Goal: Task Accomplishment & Management: Complete application form

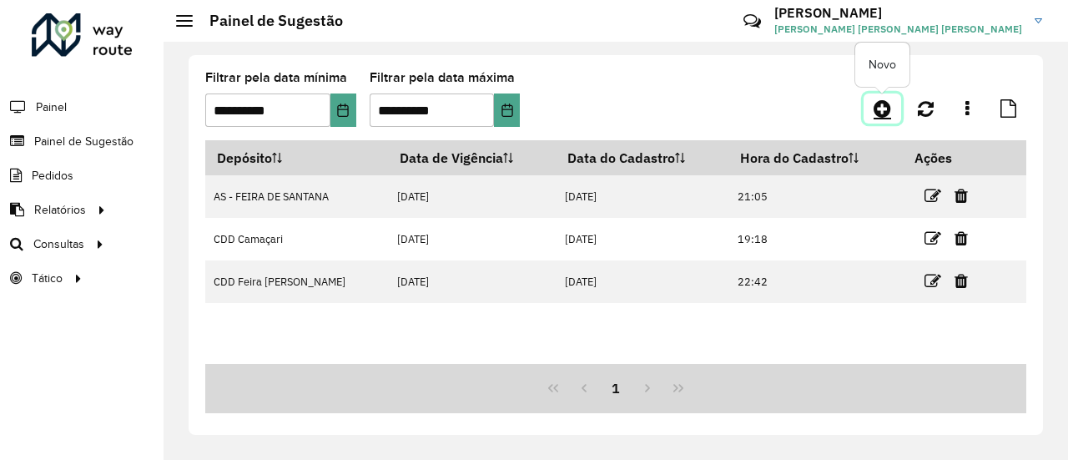
click at [890, 115] on icon at bounding box center [883, 108] width 18 height 20
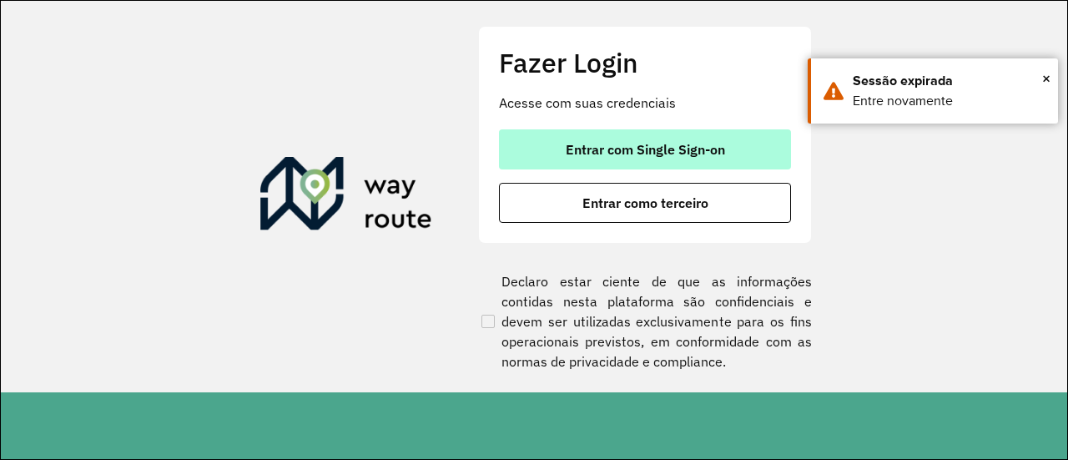
click at [710, 143] on span "Entrar com Single Sign-on" at bounding box center [645, 149] width 159 height 13
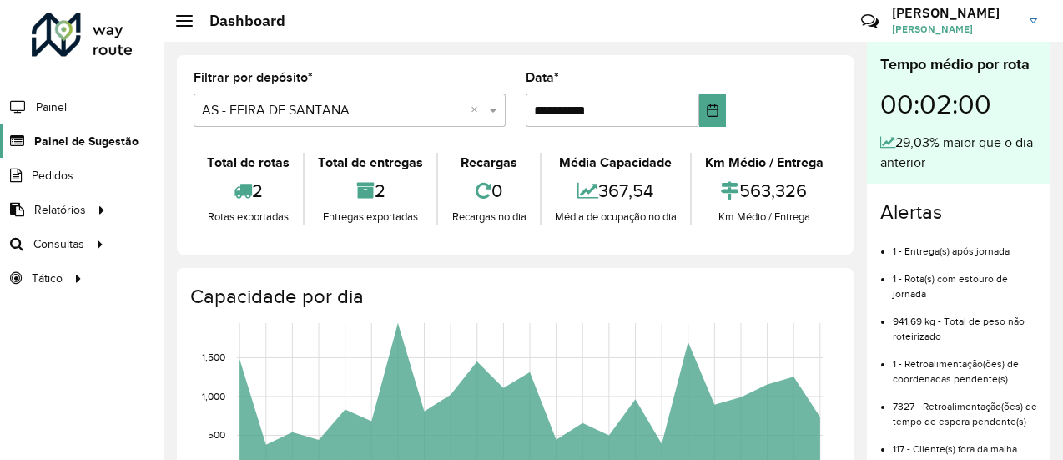
click at [76, 129] on link "Painel de Sugestão" at bounding box center [69, 140] width 139 height 33
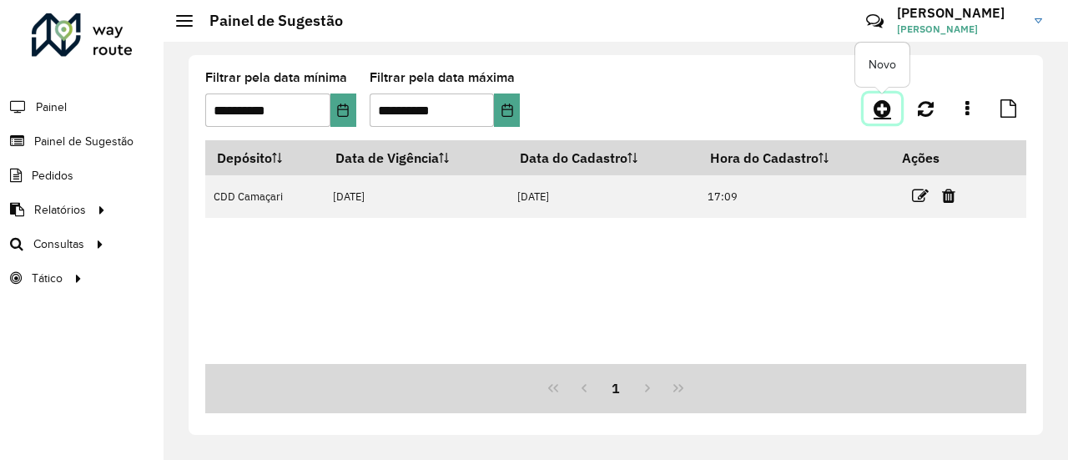
click at [882, 104] on icon at bounding box center [883, 108] width 18 height 20
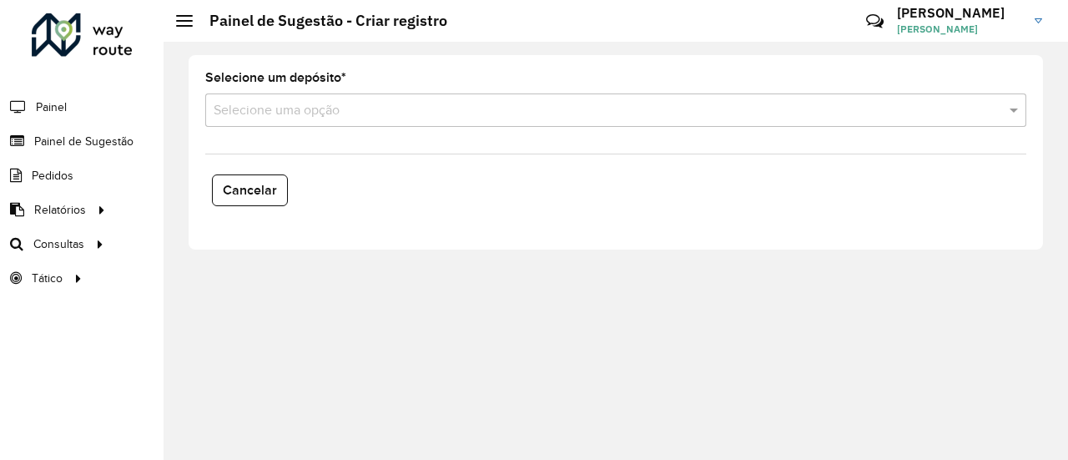
click at [497, 114] on input "text" at bounding box center [599, 111] width 771 height 20
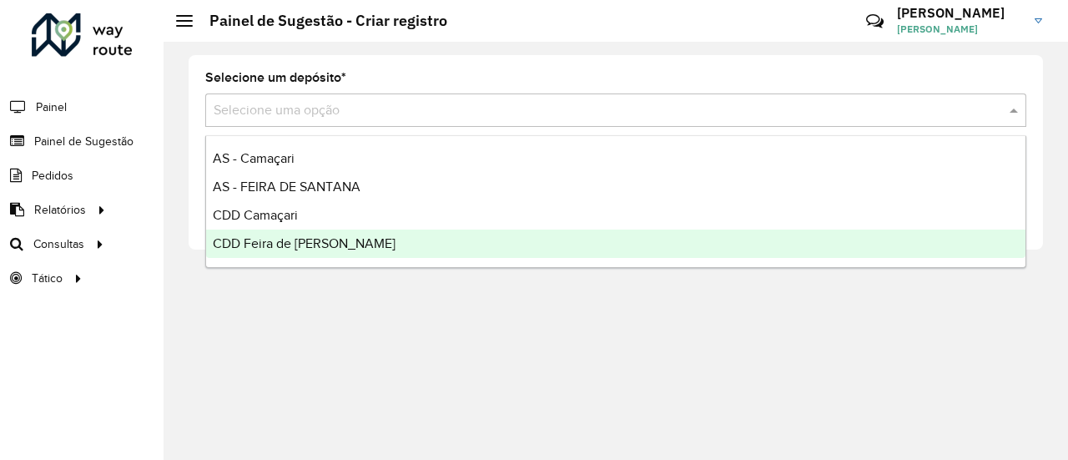
click at [350, 245] on div "CDD Feira [PERSON_NAME]" at bounding box center [615, 243] width 819 height 28
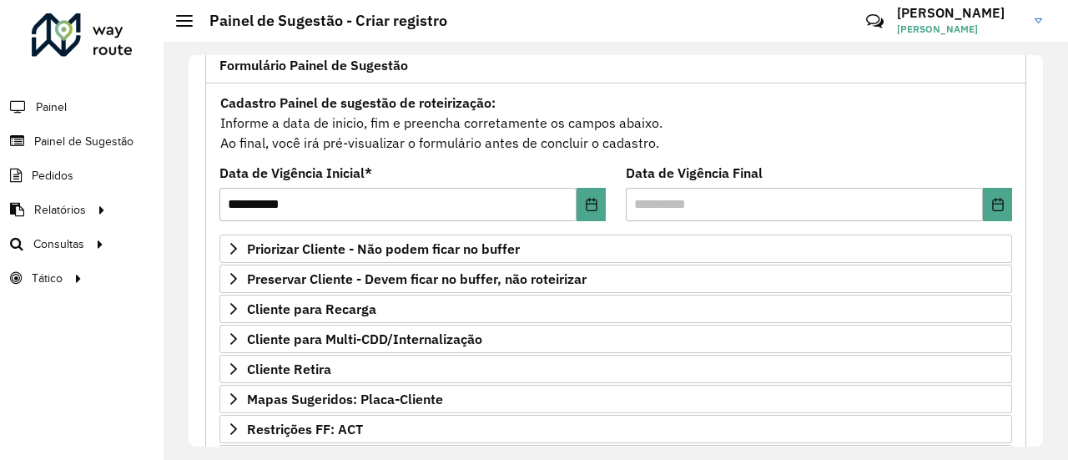
scroll to position [125, 0]
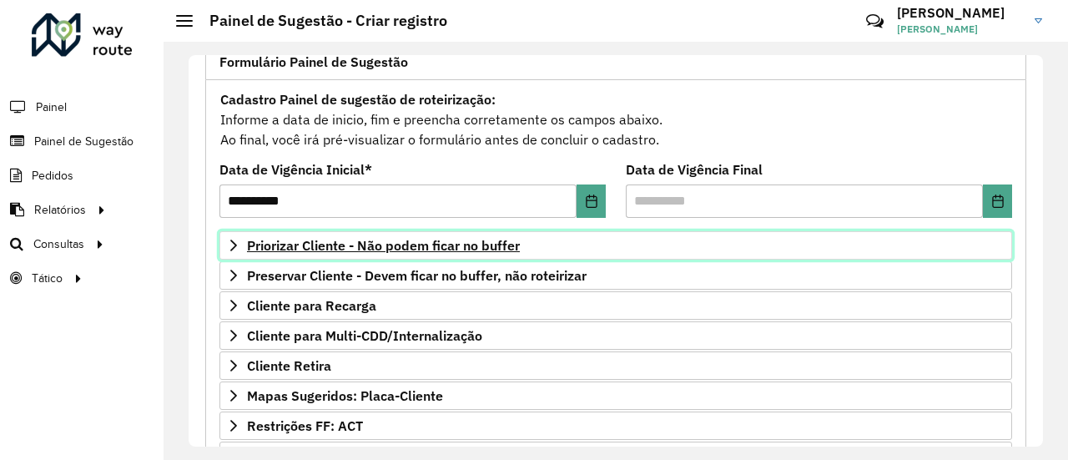
click at [500, 244] on span "Priorizar Cliente - Não podem ficar no buffer" at bounding box center [383, 245] width 273 height 13
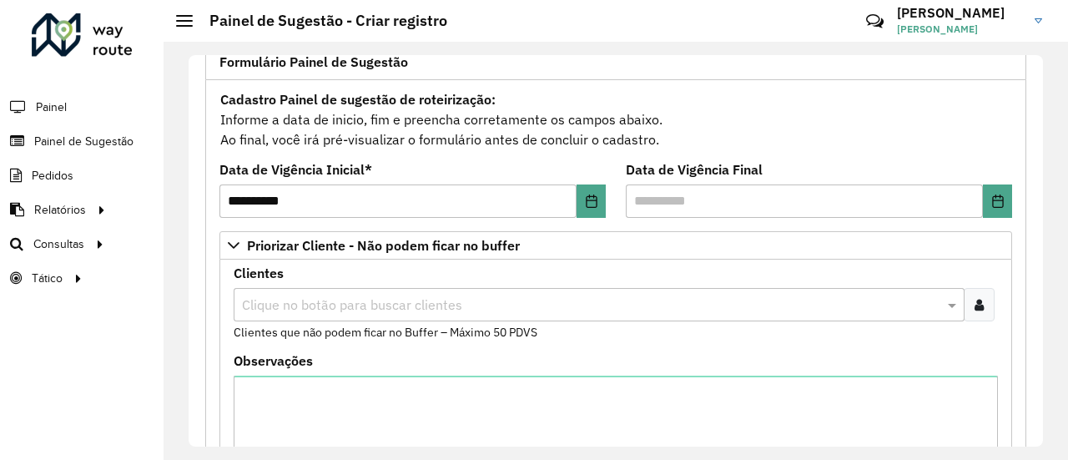
click at [983, 296] on div at bounding box center [979, 304] width 31 height 33
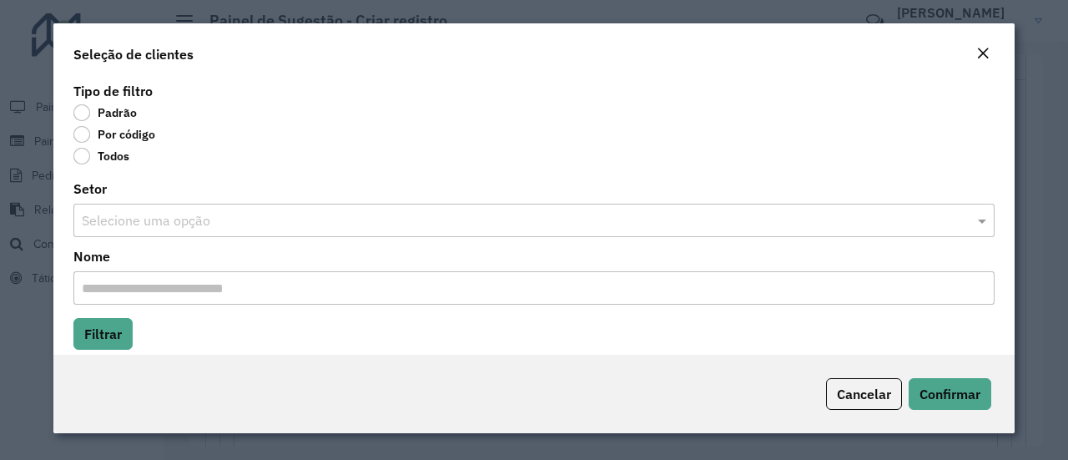
click at [80, 138] on label "Por código" at bounding box center [114, 134] width 82 height 17
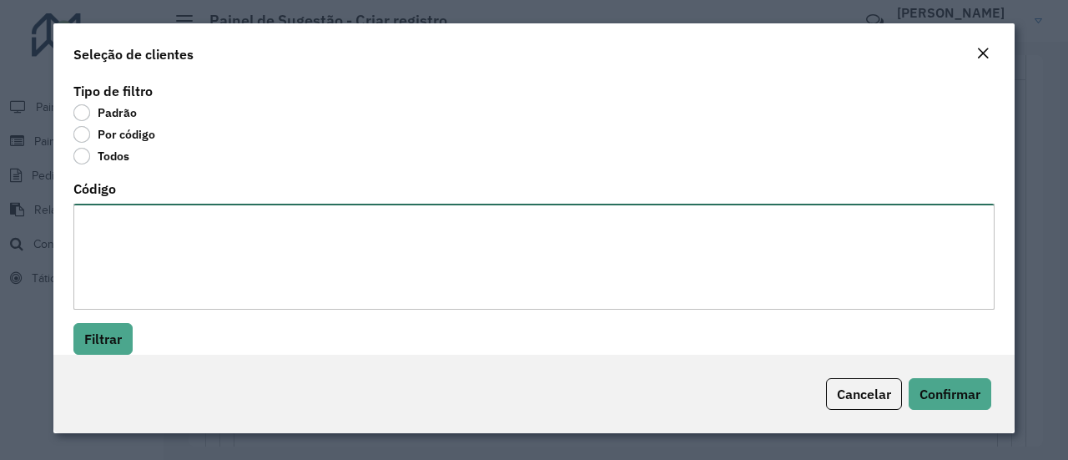
click at [103, 254] on textarea "Código" at bounding box center [533, 257] width 921 height 106
paste textarea "******** ******** ******** ******** ******** ******** ******** ******** *******…"
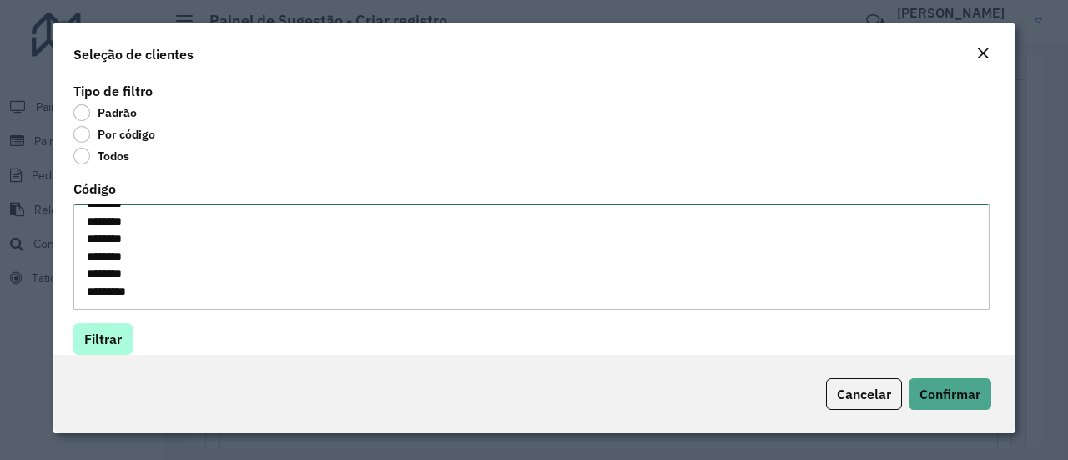
type textarea "******** ******** ******** ******** ******** ******** ******** ******** *******…"
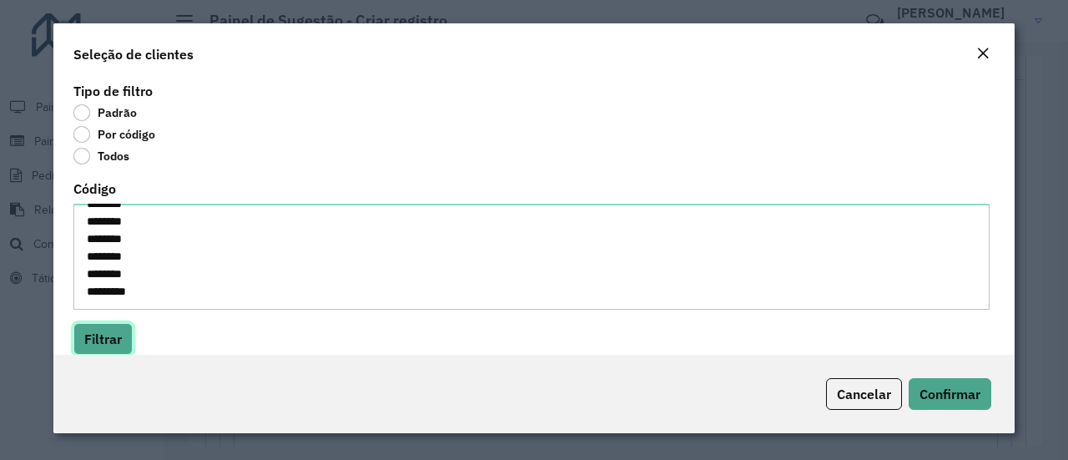
click at [112, 338] on button "Filtrar" at bounding box center [102, 339] width 59 height 32
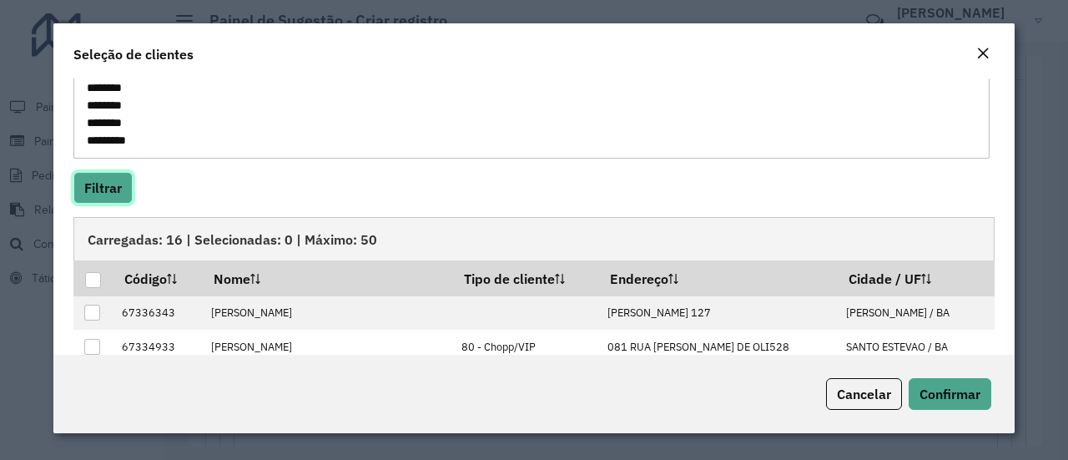
scroll to position [157, 0]
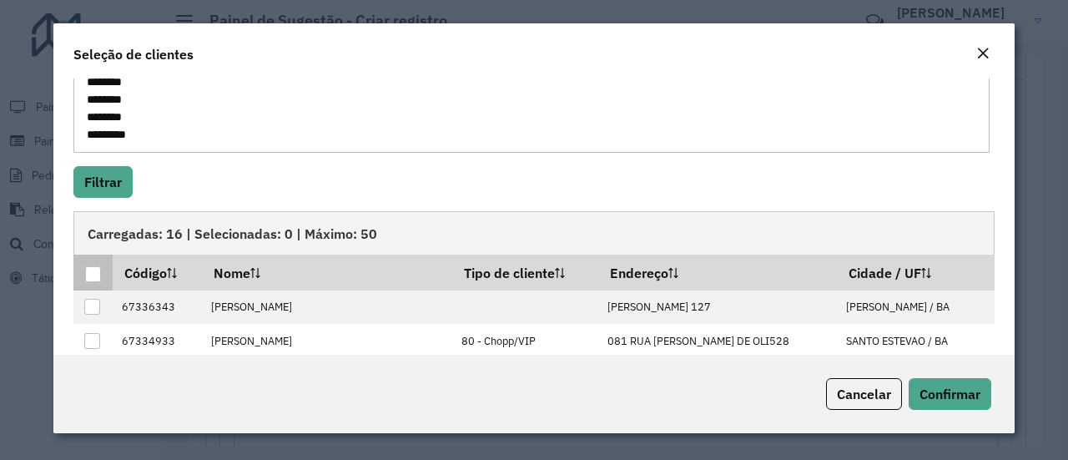
click at [95, 269] on div at bounding box center [93, 274] width 16 height 16
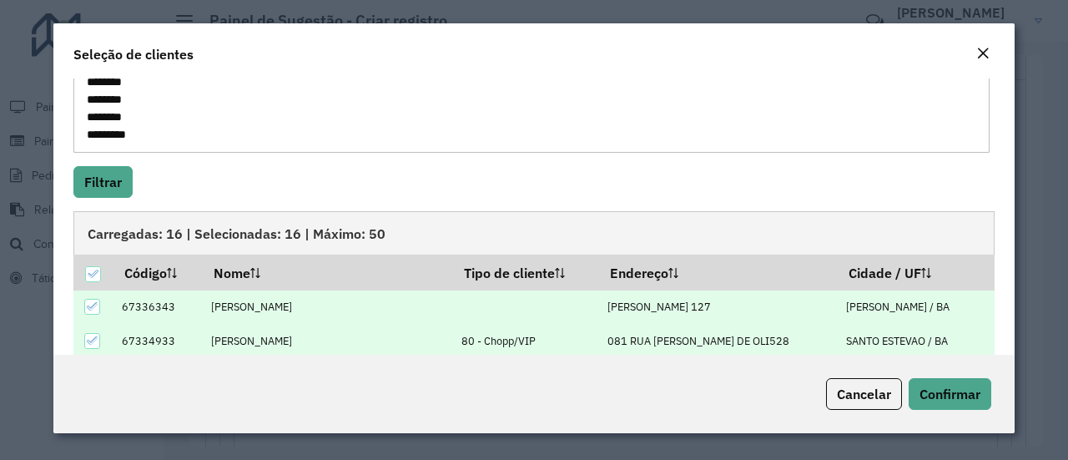
scroll to position [333, 0]
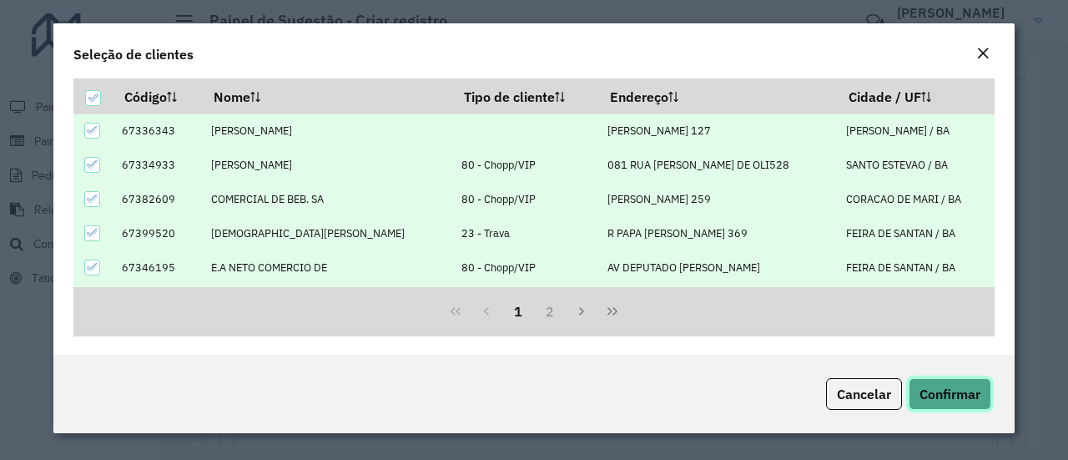
click at [945, 396] on span "Confirmar" at bounding box center [950, 394] width 61 height 17
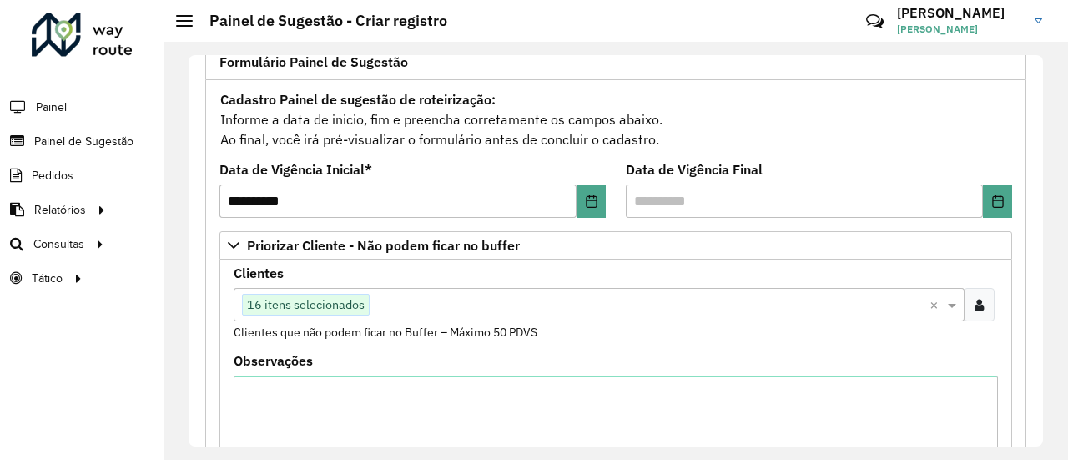
click at [808, 295] on input "text" at bounding box center [650, 305] width 560 height 20
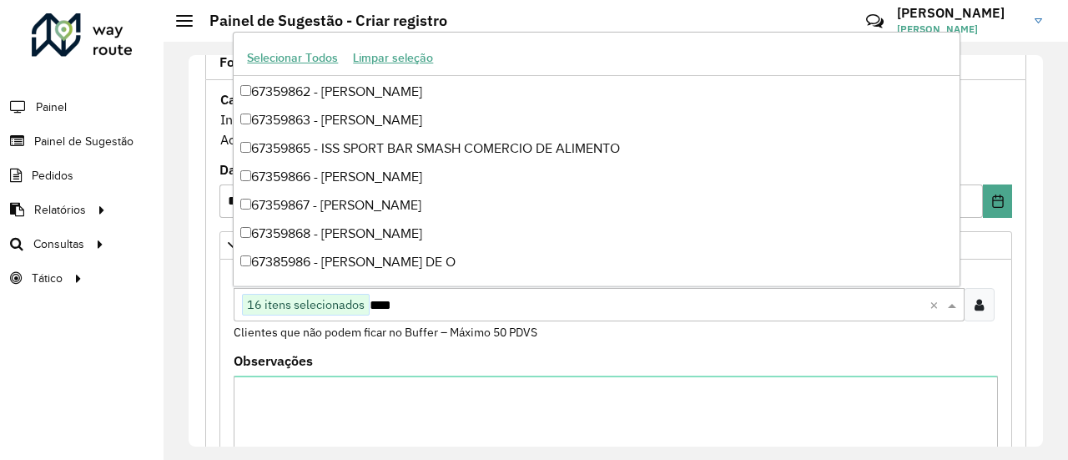
scroll to position [112, 0]
type input "*****"
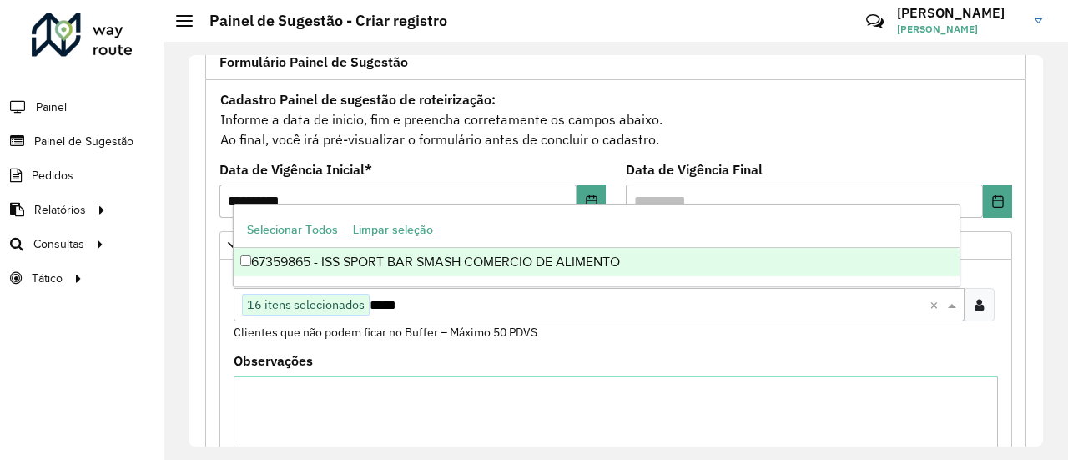
scroll to position [0, 0]
click at [768, 261] on div "67359865 - ISS SPORT BAR SMASH COMERCIO DE ALIMENTO" at bounding box center [596, 262] width 725 height 28
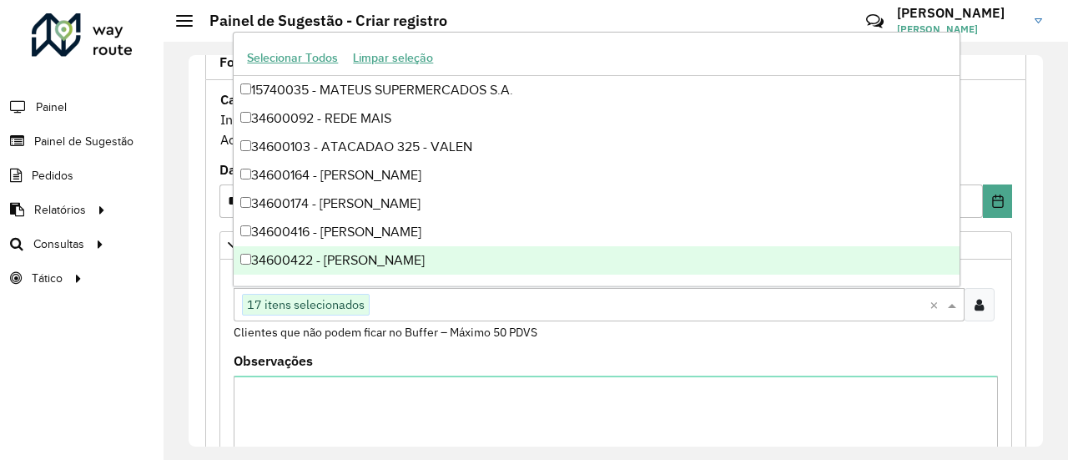
click at [815, 341] on formly-field "Clientes Clique no botão para buscar clientes 17 itens selecionados × Clientes …" at bounding box center [616, 311] width 784 height 88
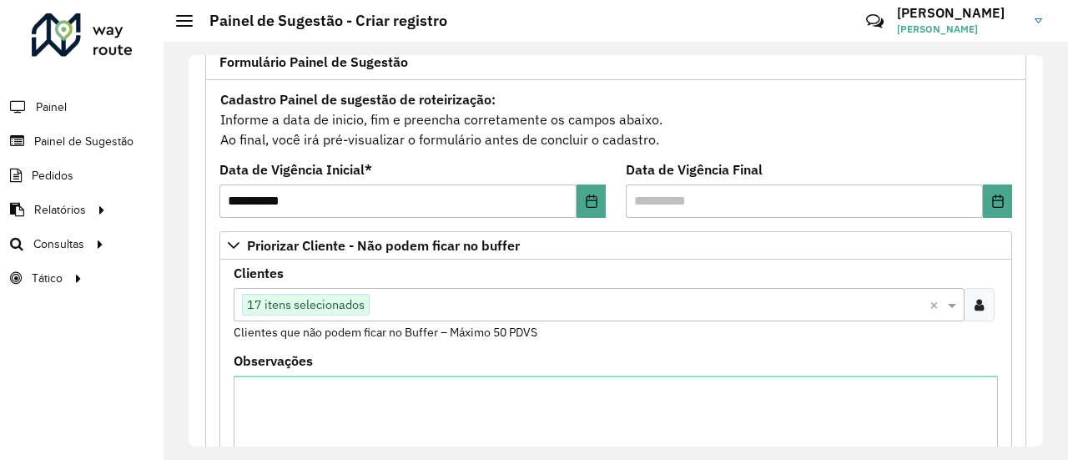
scroll to position [641, 0]
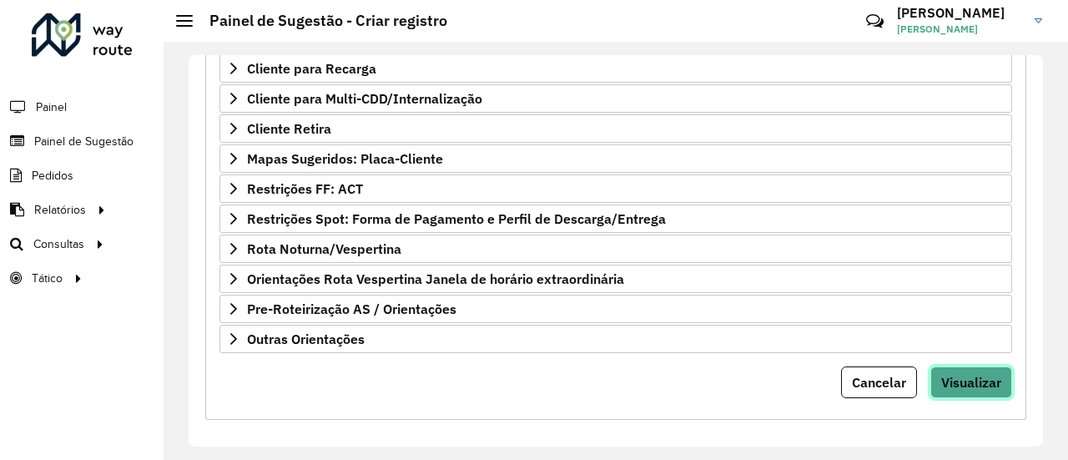
click at [938, 382] on button "Visualizar" at bounding box center [971, 382] width 82 height 32
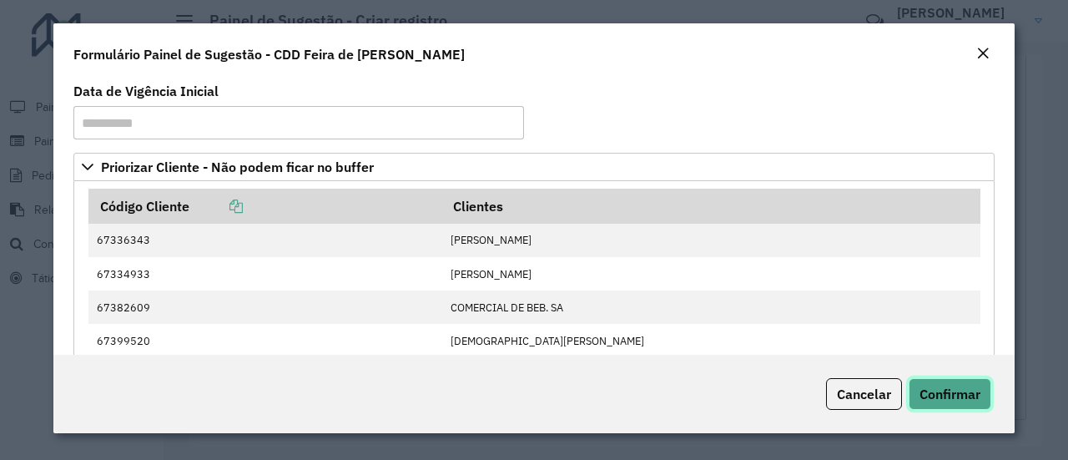
click at [948, 406] on button "Confirmar" at bounding box center [950, 394] width 83 height 32
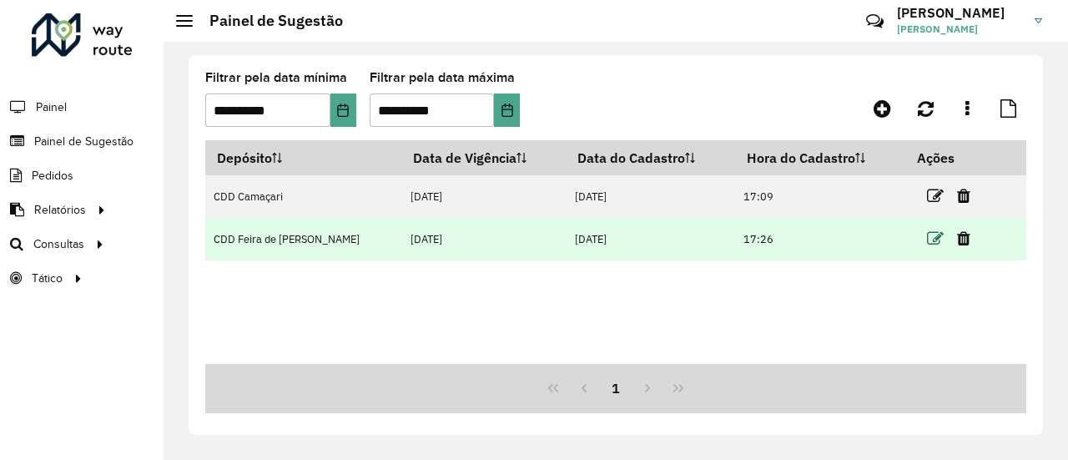
click at [932, 242] on icon at bounding box center [935, 238] width 17 height 17
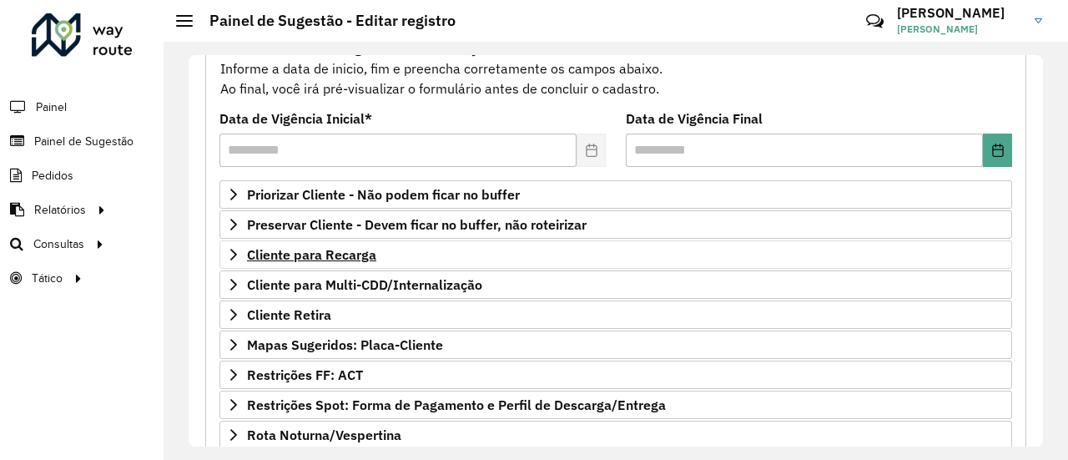
scroll to position [178, 0]
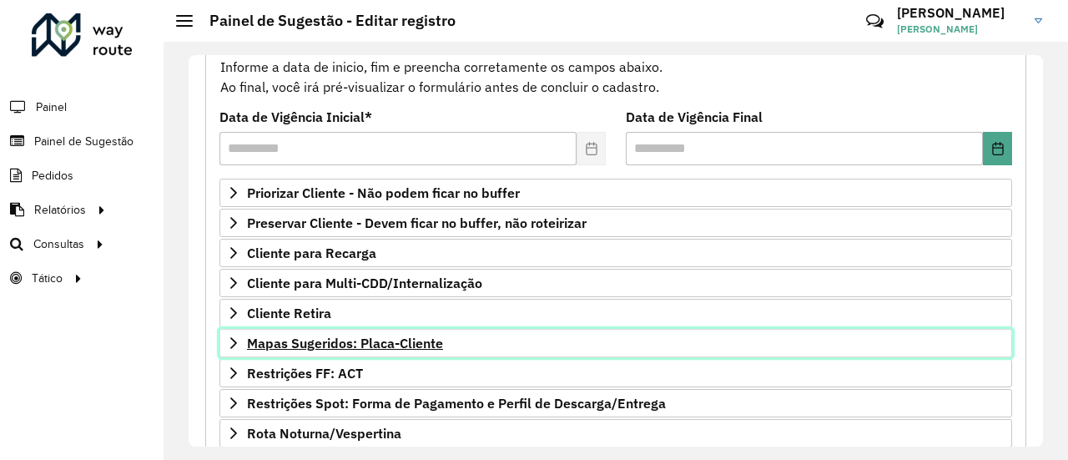
click at [416, 336] on span "Mapas Sugeridos: Placa-Cliente" at bounding box center [345, 342] width 196 height 13
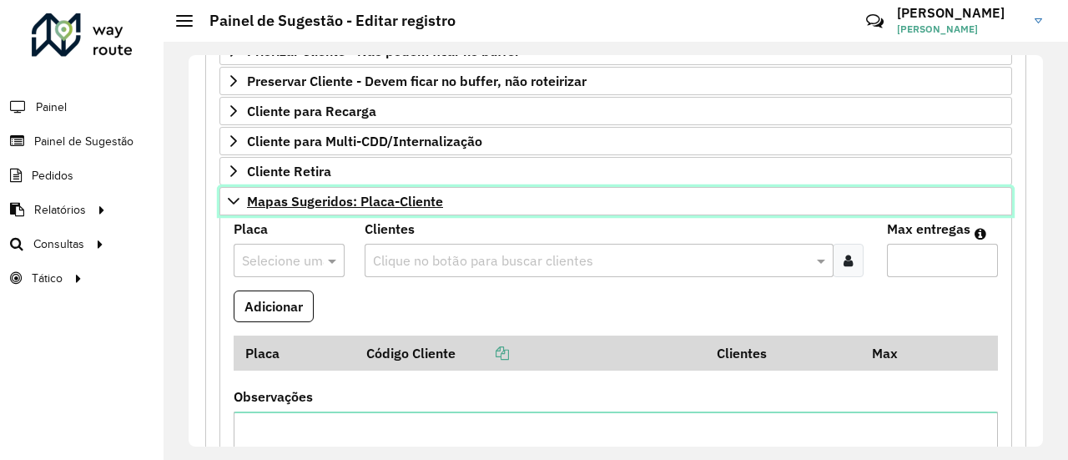
scroll to position [333, 0]
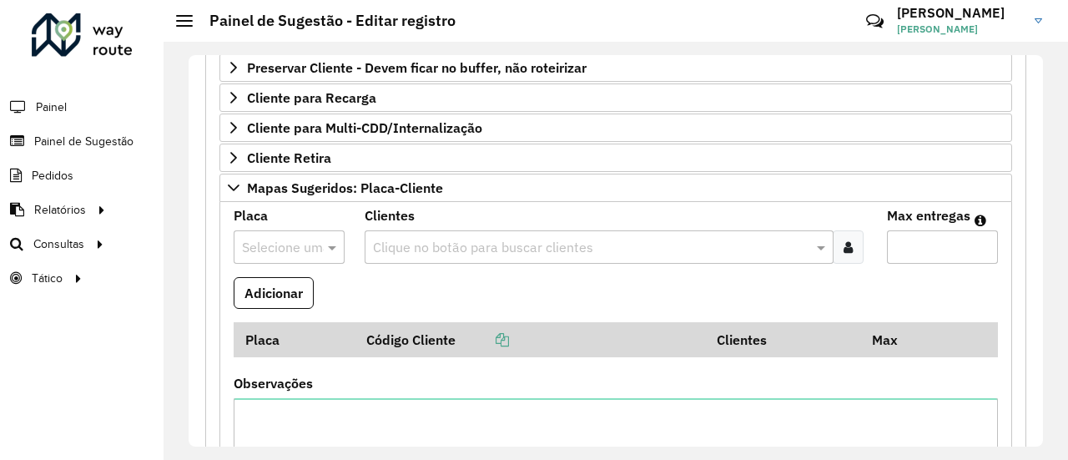
click at [284, 238] on input "text" at bounding box center [272, 248] width 61 height 20
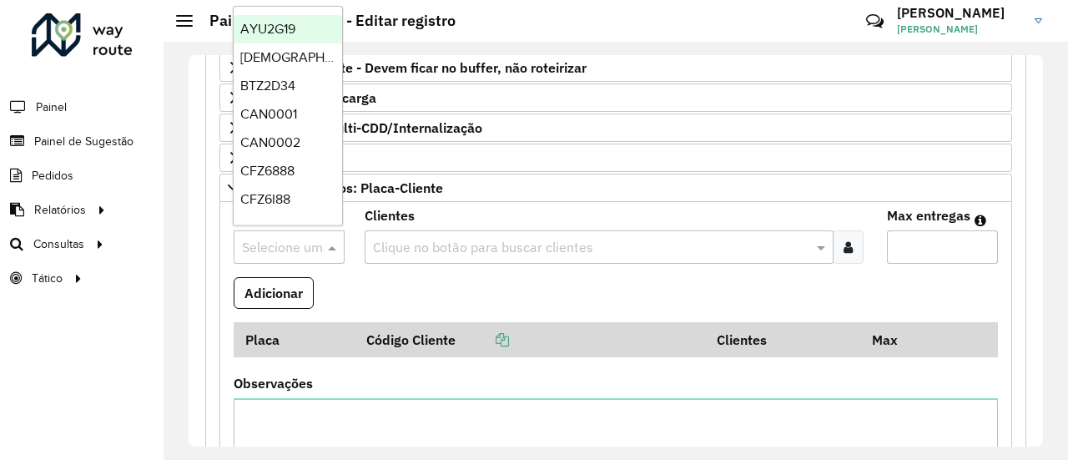
paste input "*******"
type input "*******"
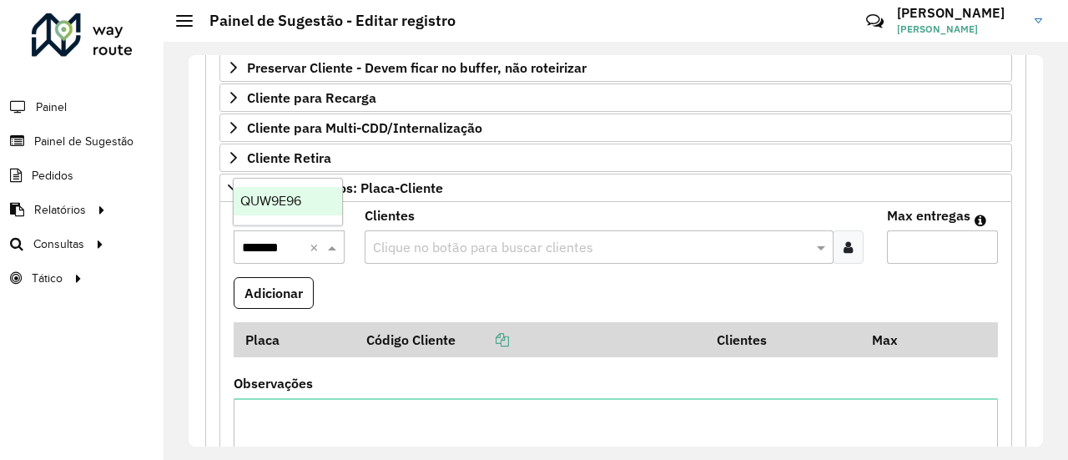
click at [287, 189] on div "QUW9E96" at bounding box center [288, 201] width 108 height 28
click at [844, 240] on icon at bounding box center [848, 246] width 9 height 13
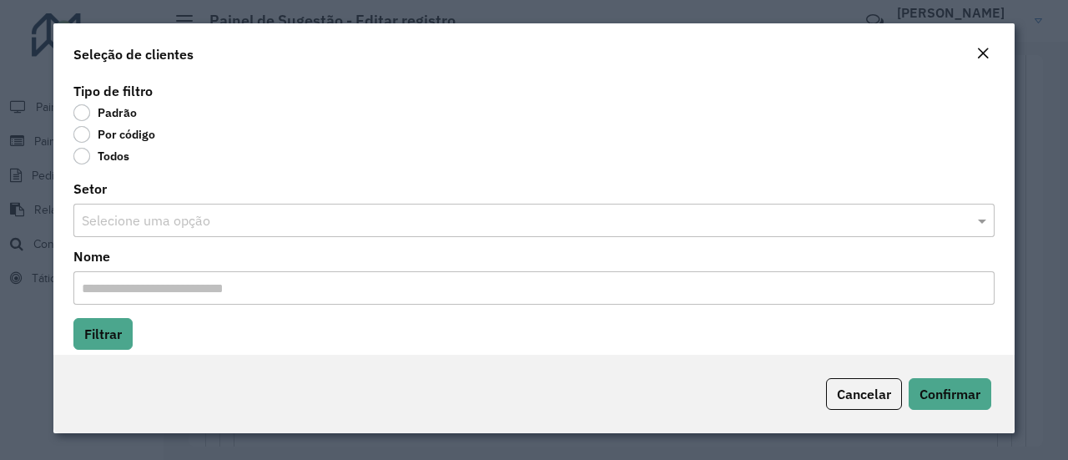
click at [88, 139] on label "Por código" at bounding box center [114, 134] width 82 height 17
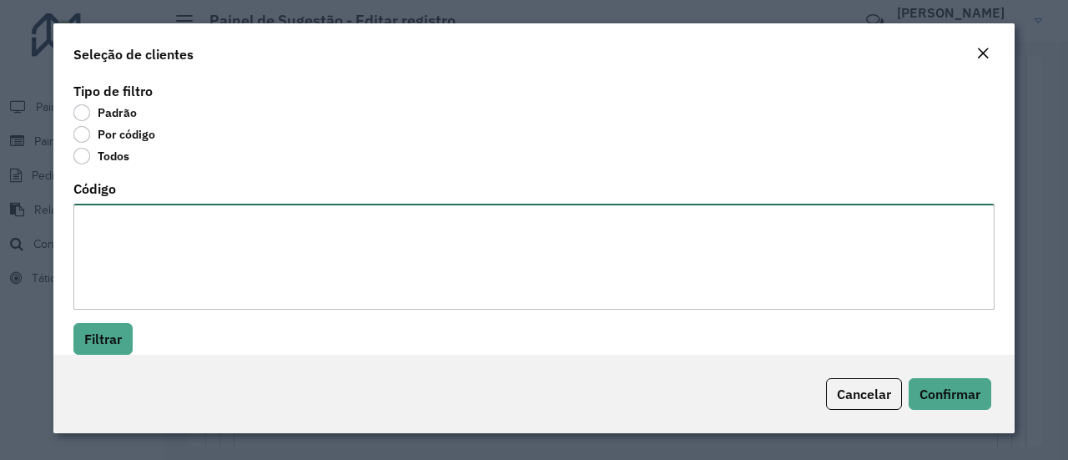
click at [138, 219] on textarea "Código" at bounding box center [533, 257] width 921 height 106
paste textarea "******** ******** ******** ******** ******** ******** ********"
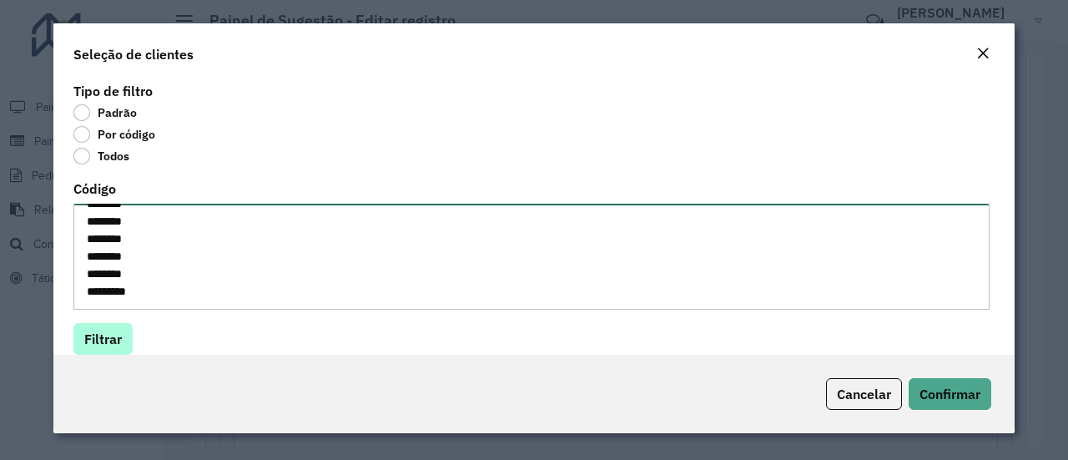
type textarea "******** ******** ******** ******** ******** ******** ********"
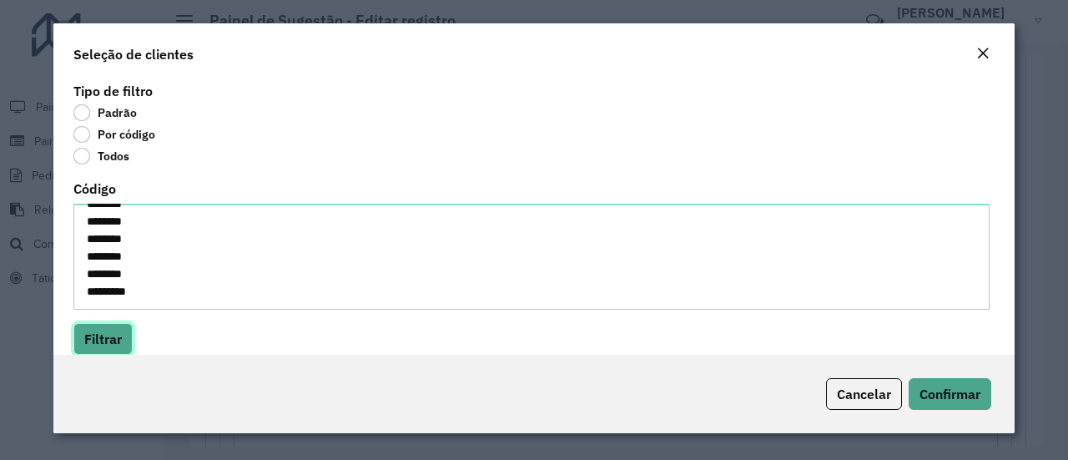
click at [111, 338] on button "Filtrar" at bounding box center [102, 339] width 59 height 32
click at [118, 332] on button "Filtrar" at bounding box center [102, 339] width 59 height 32
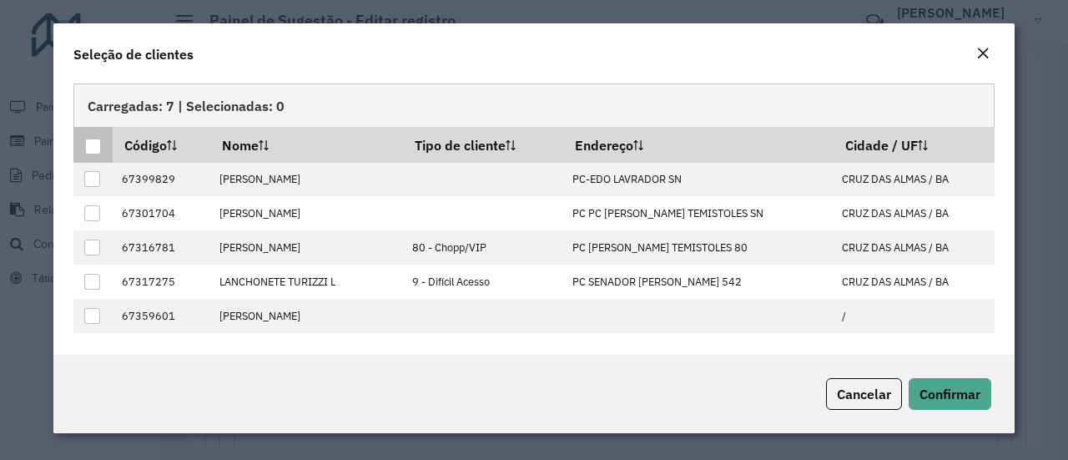
click at [92, 147] on div at bounding box center [93, 147] width 16 height 16
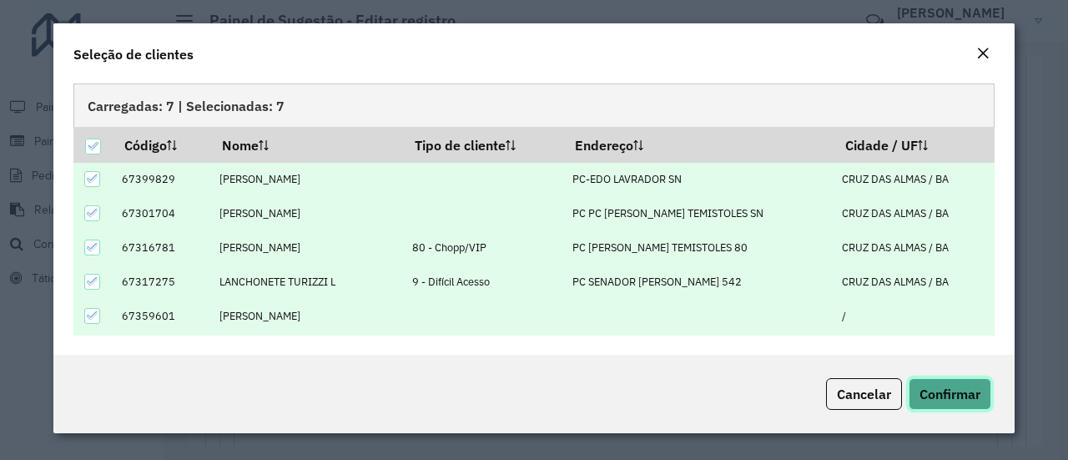
click at [946, 386] on span "Confirmar" at bounding box center [950, 394] width 61 height 17
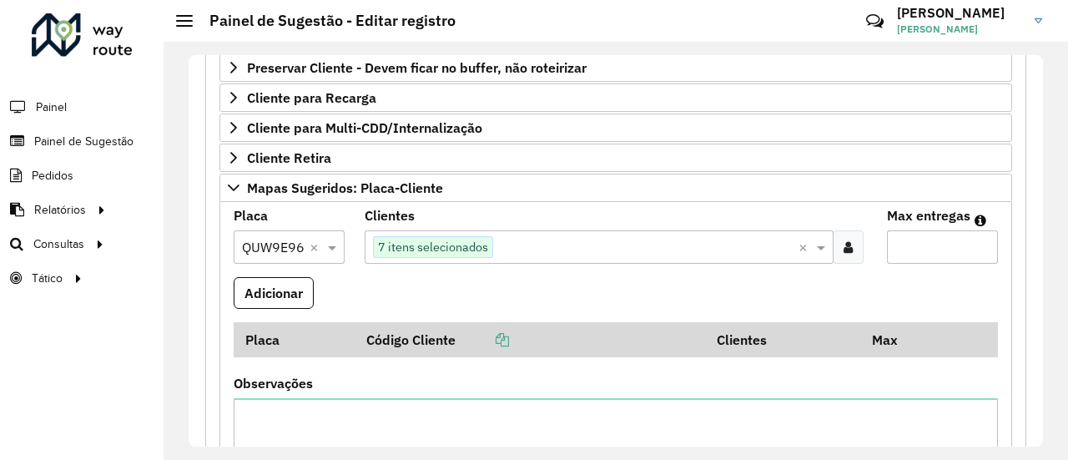
click at [905, 230] on input "Max entregas" at bounding box center [942, 246] width 111 height 33
type input "**"
click at [295, 278] on button "Adicionar" at bounding box center [274, 293] width 80 height 32
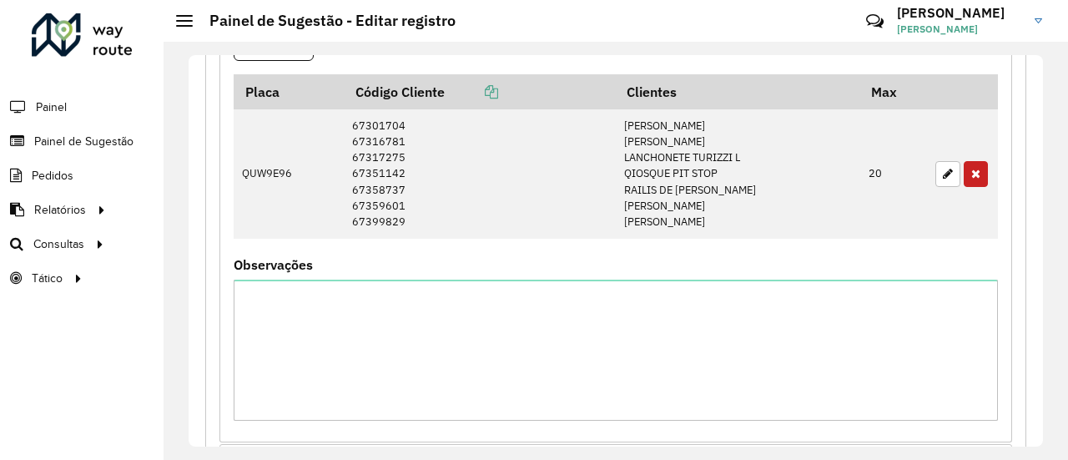
scroll to position [582, 0]
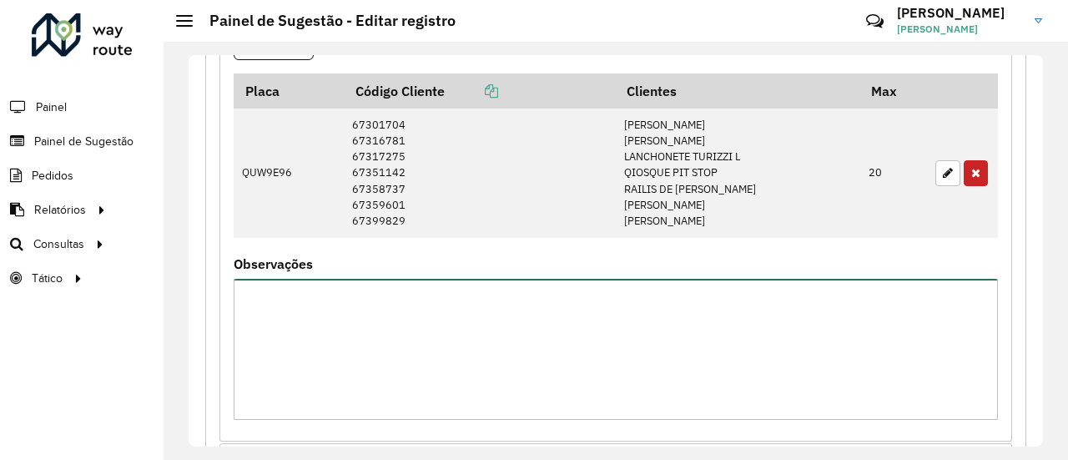
click at [401, 286] on textarea "Observações" at bounding box center [616, 349] width 764 height 141
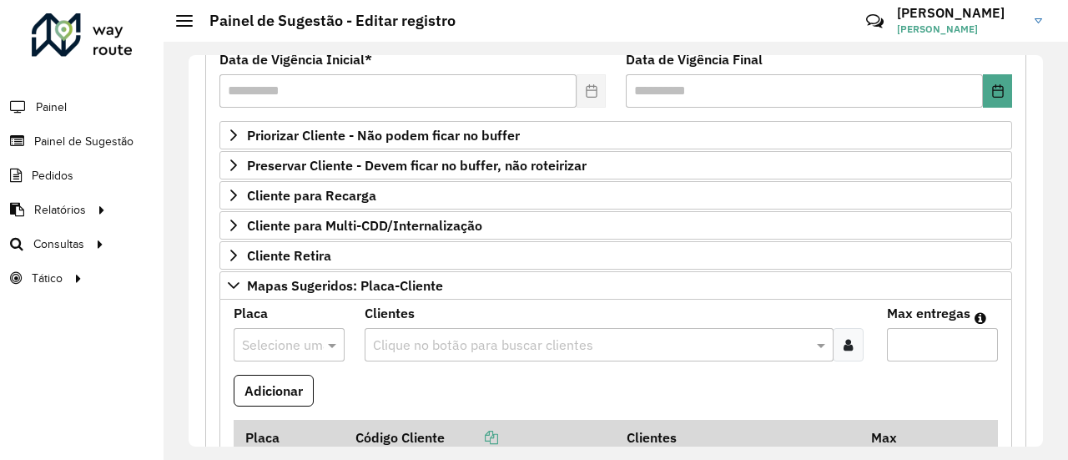
scroll to position [230, 0]
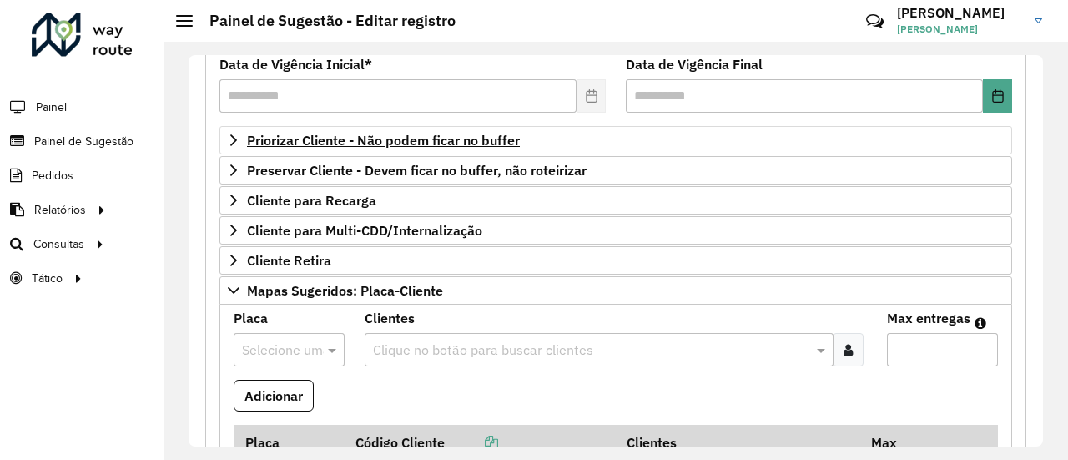
type textarea "**********"
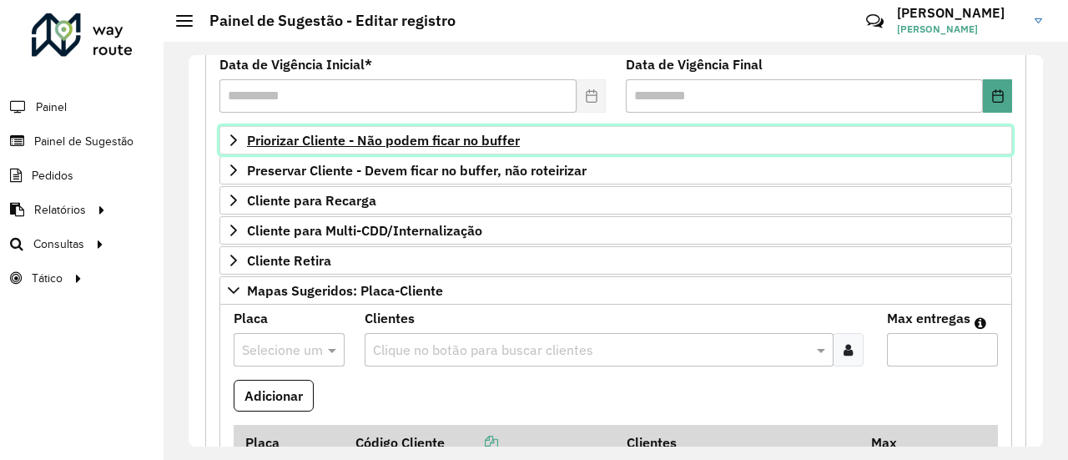
click at [454, 139] on span "Priorizar Cliente - Não podem ficar no buffer" at bounding box center [383, 140] width 273 height 13
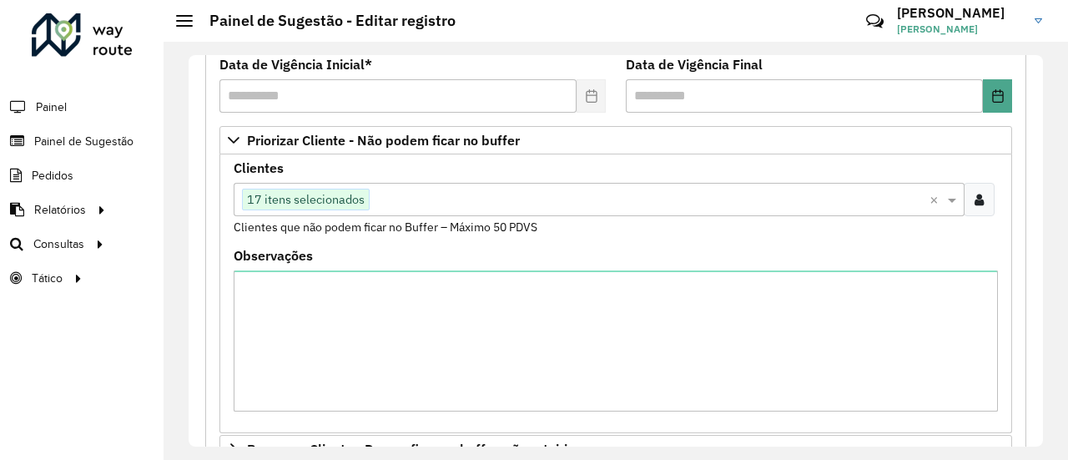
click at [976, 193] on icon at bounding box center [979, 199] width 9 height 13
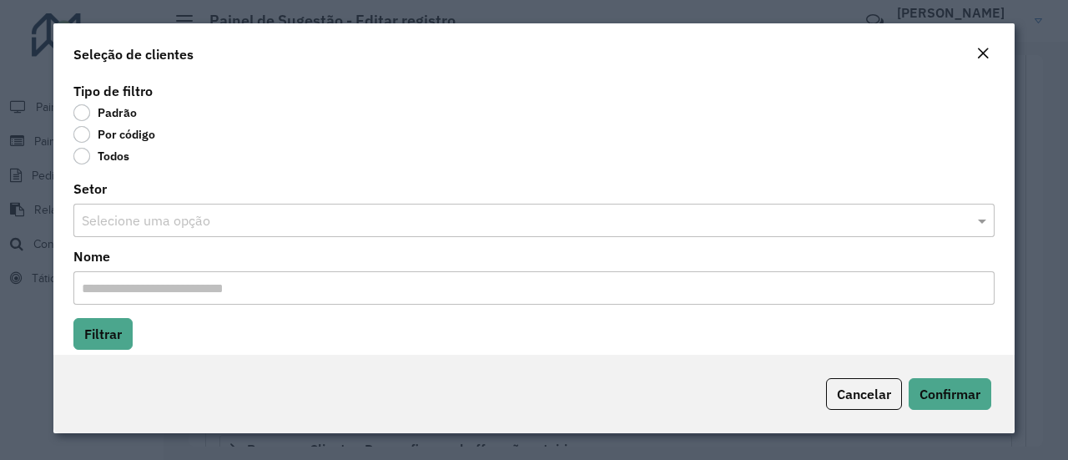
click at [81, 138] on label "Por código" at bounding box center [114, 134] width 82 height 17
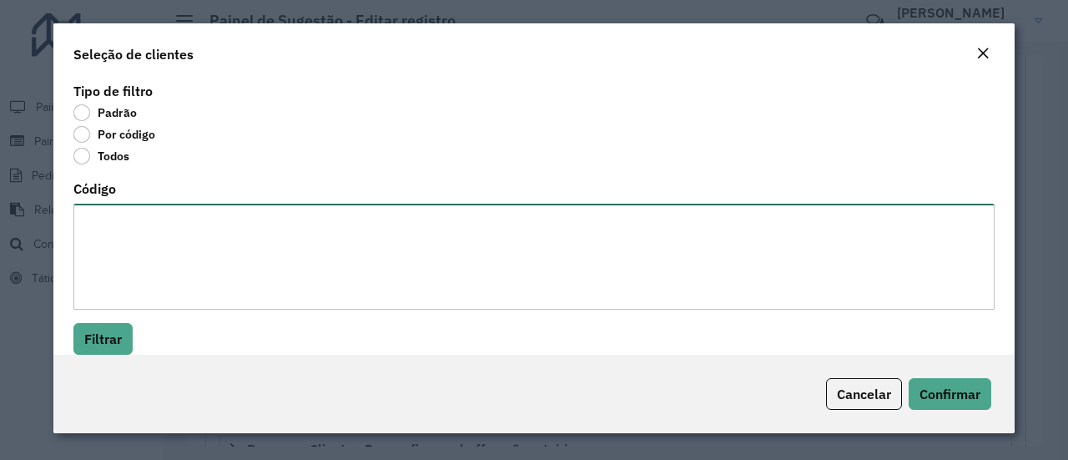
click at [114, 241] on textarea "Código" at bounding box center [533, 257] width 921 height 106
paste textarea "******** ******** ******** ******** ******** ******** ********"
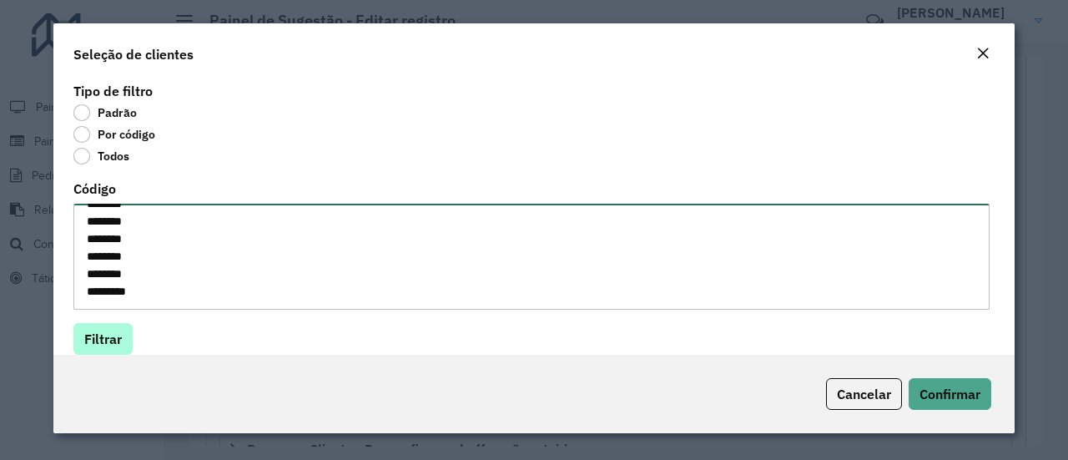
type textarea "******** ******** ******** ******** ******** ******** ********"
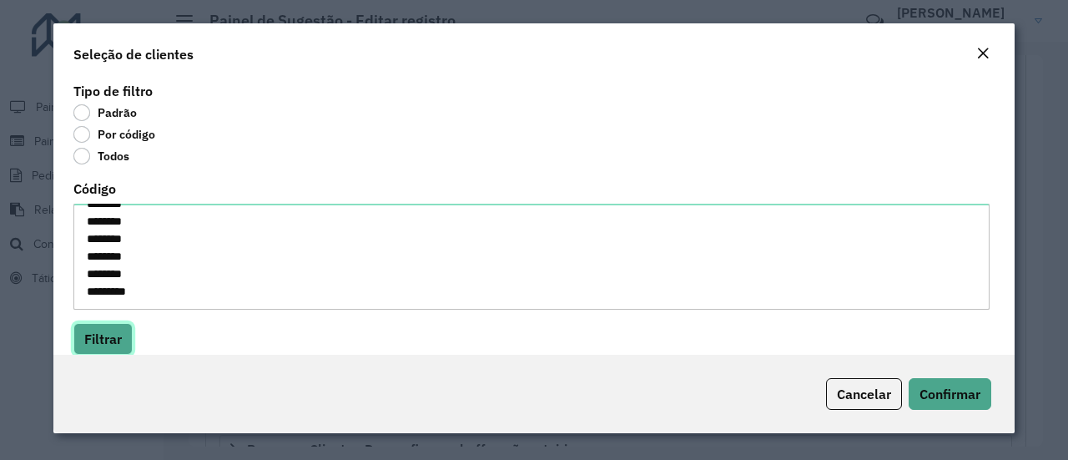
click at [93, 347] on button "Filtrar" at bounding box center [102, 339] width 59 height 32
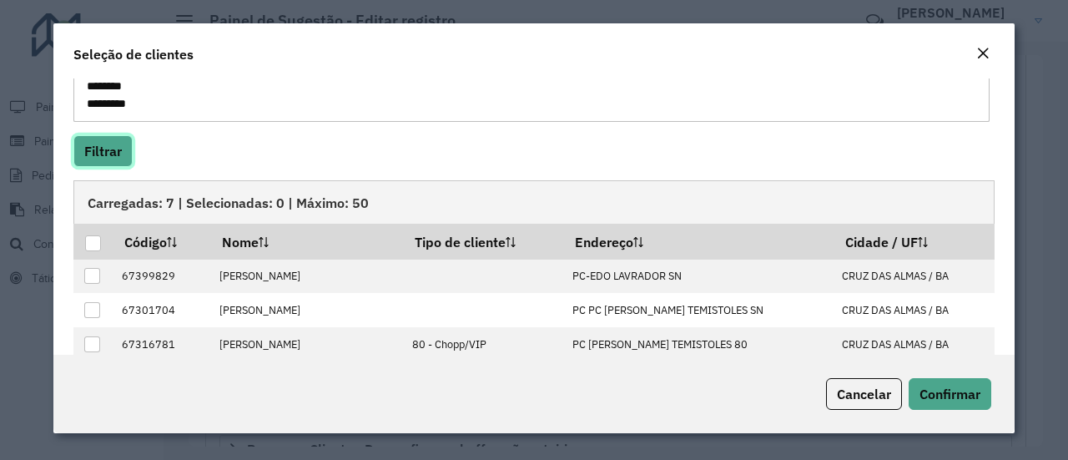
scroll to position [196, 0]
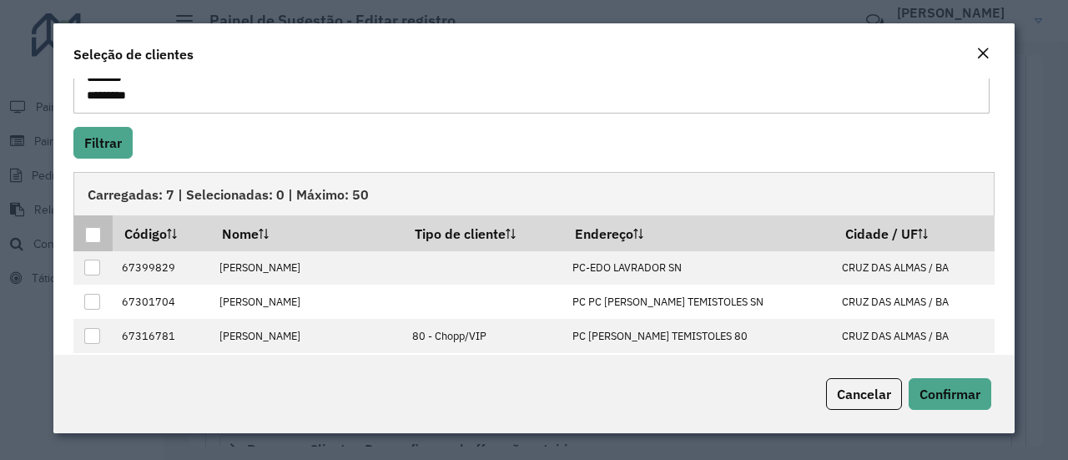
click at [93, 229] on div at bounding box center [93, 235] width 16 height 16
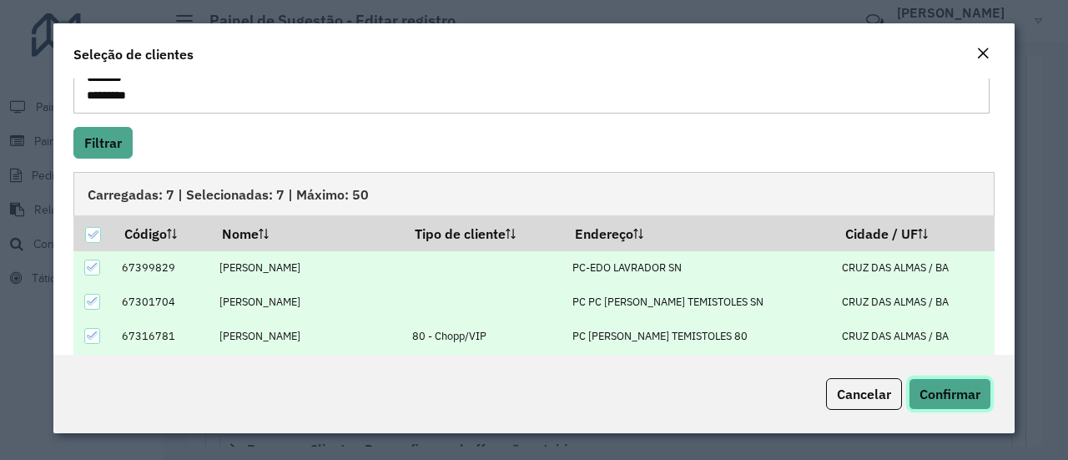
click at [958, 386] on span "Confirmar" at bounding box center [950, 394] width 61 height 17
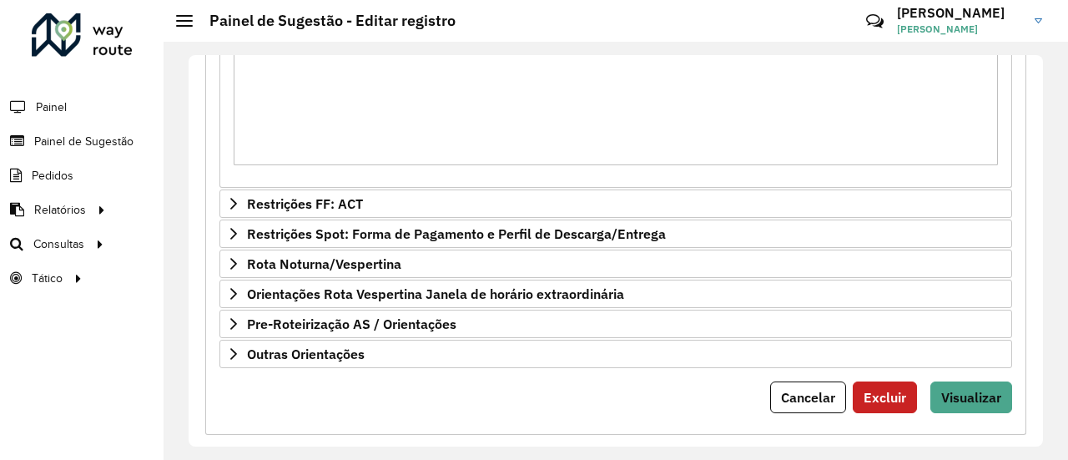
scroll to position [1128, 0]
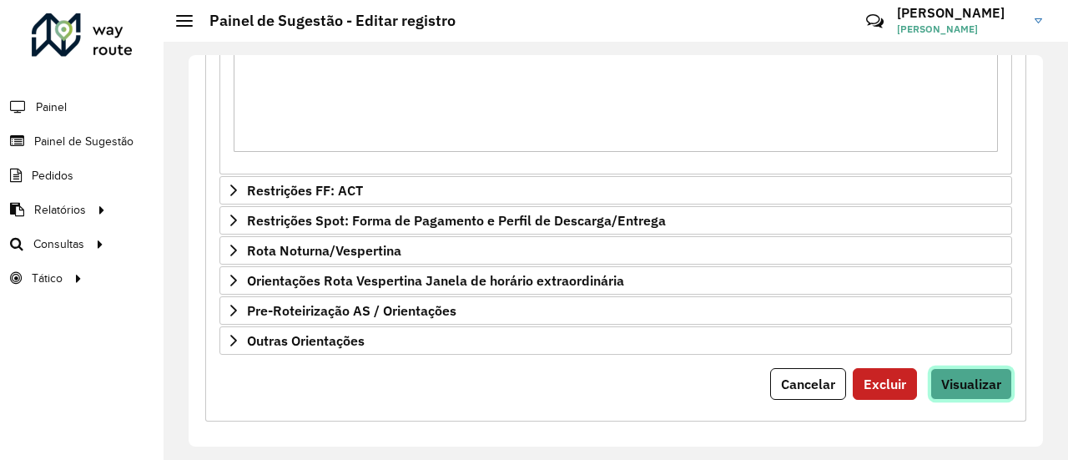
click at [971, 376] on span "Visualizar" at bounding box center [971, 384] width 60 height 17
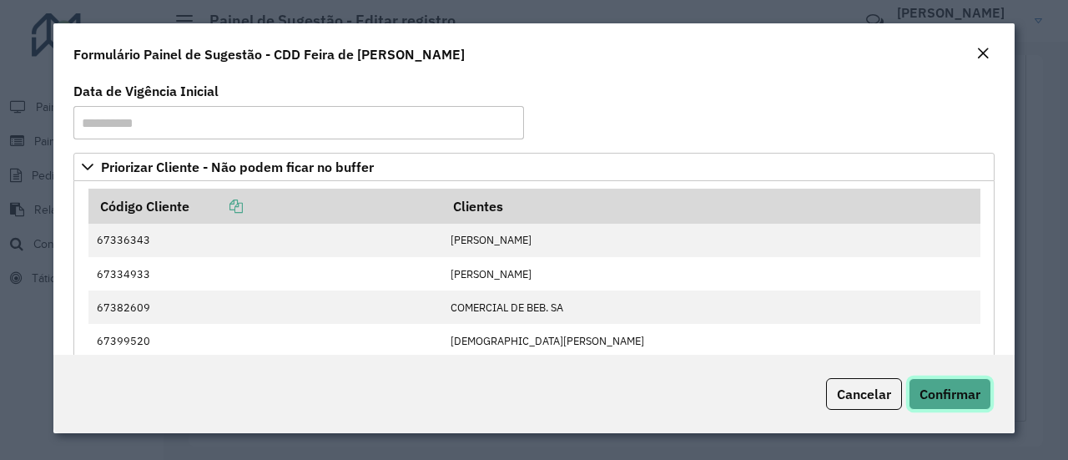
click at [956, 395] on span "Confirmar" at bounding box center [950, 394] width 61 height 17
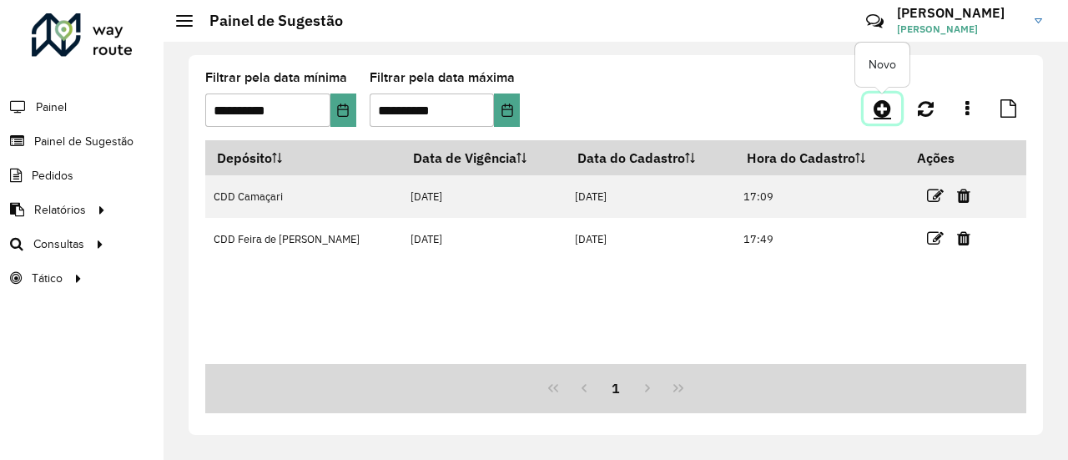
click at [885, 113] on icon at bounding box center [883, 108] width 18 height 20
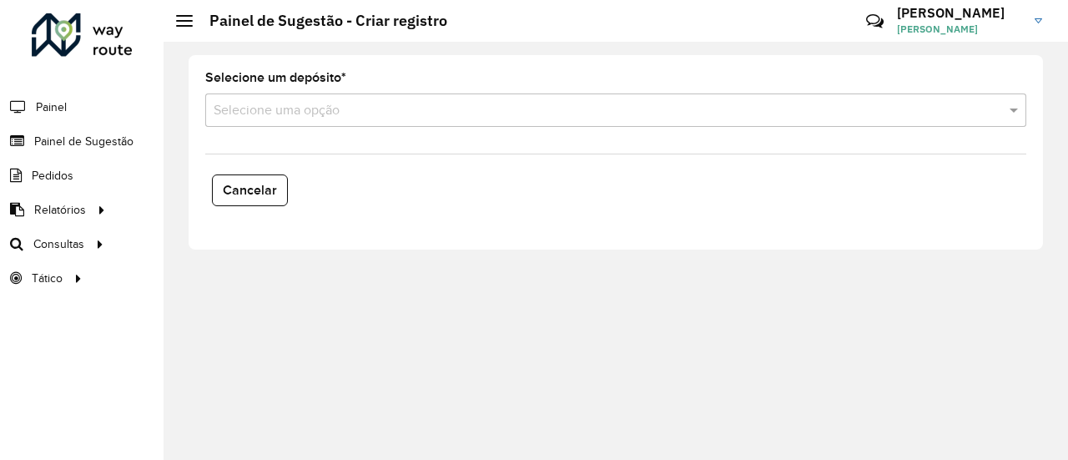
click at [349, 112] on input "text" at bounding box center [599, 111] width 771 height 20
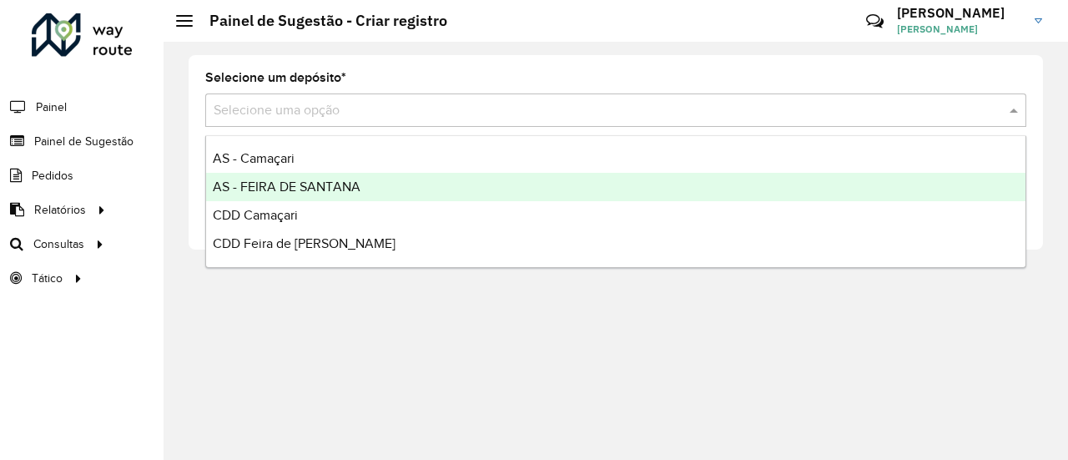
click at [316, 183] on span "AS - FEIRA DE SANTANA" at bounding box center [287, 186] width 148 height 14
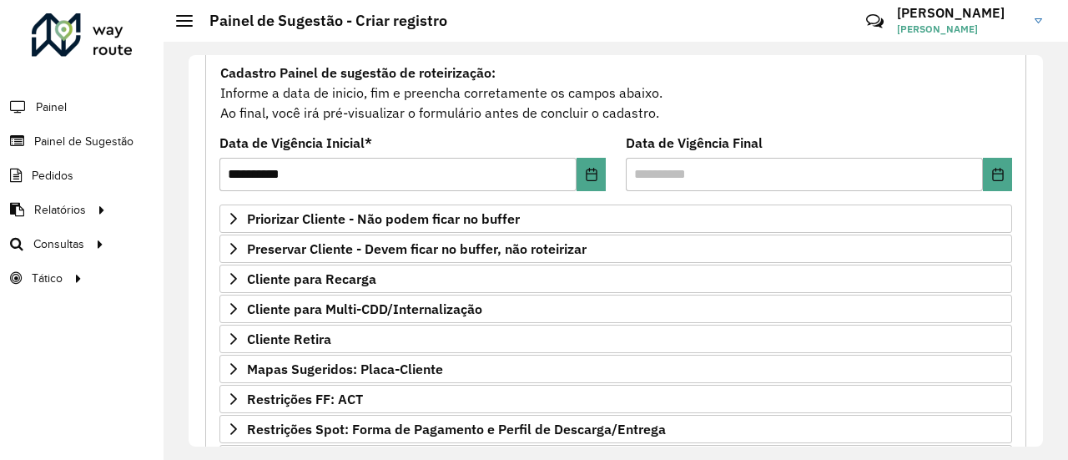
scroll to position [177, 0]
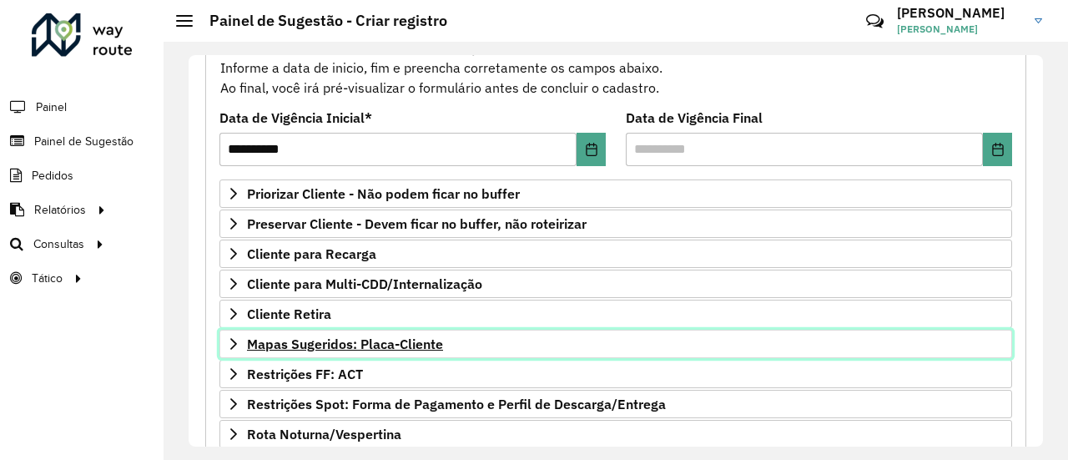
click at [404, 349] on link "Mapas Sugeridos: Placa-Cliente" at bounding box center [615, 344] width 793 height 28
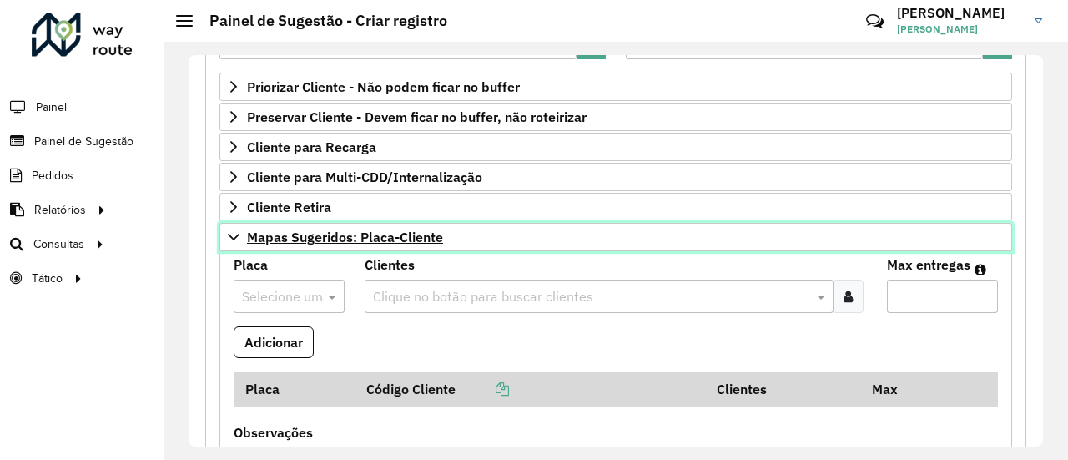
scroll to position [288, 0]
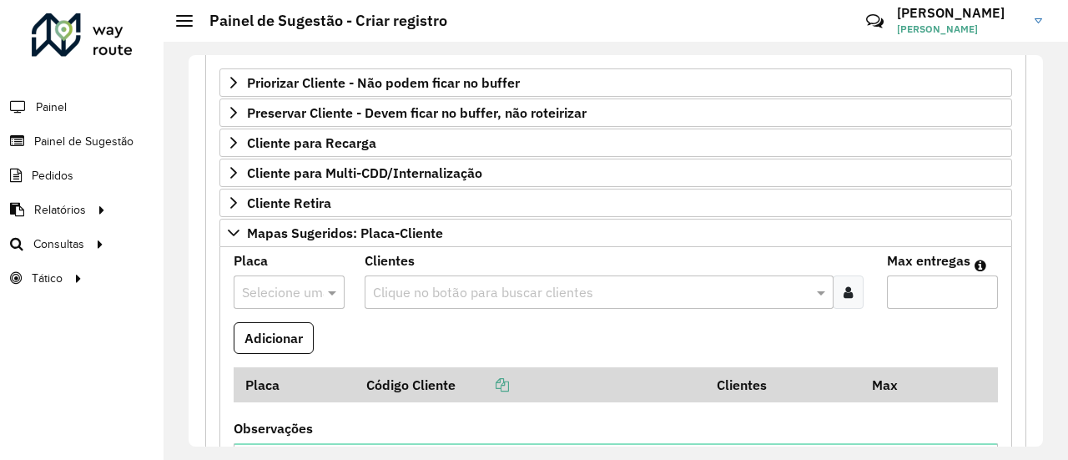
click at [304, 281] on div at bounding box center [289, 292] width 111 height 22
type input "***"
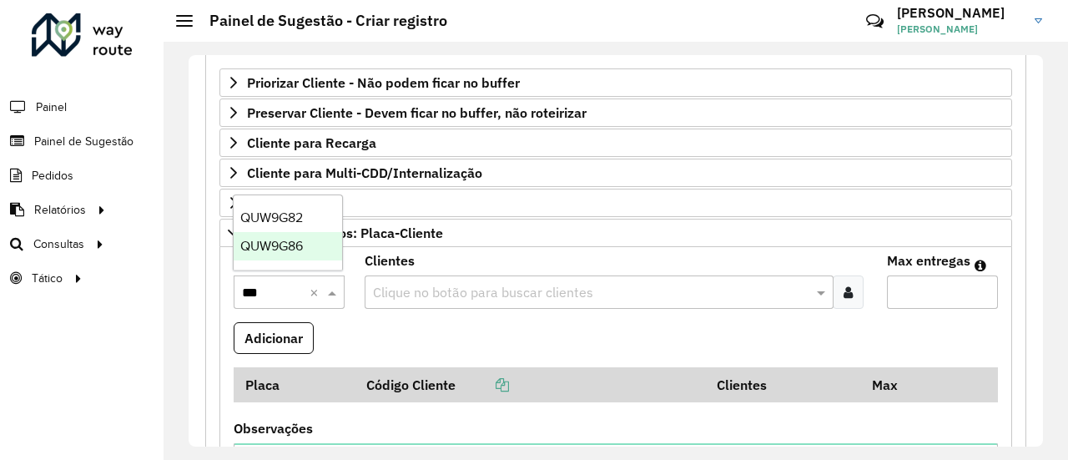
click at [298, 251] on span "QUW9G86" at bounding box center [271, 246] width 63 height 14
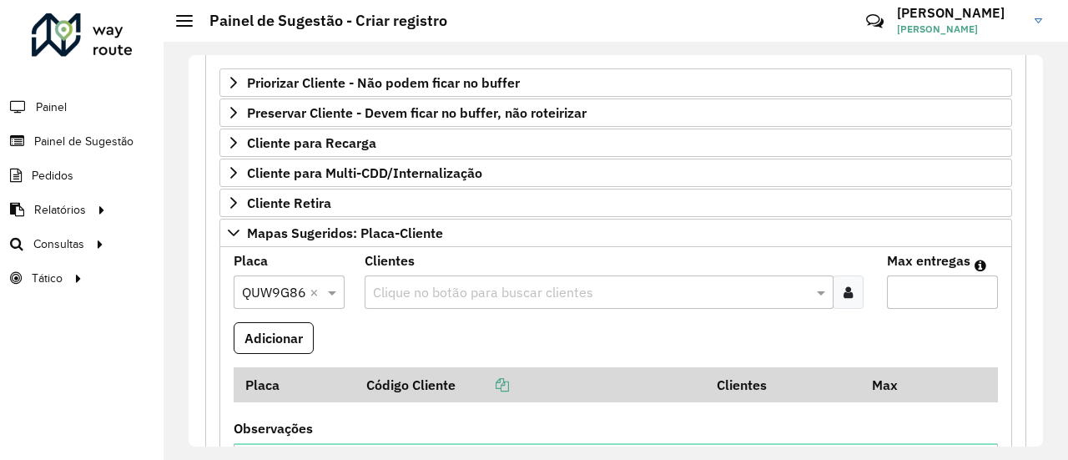
click at [441, 283] on input "text" at bounding box center [591, 293] width 445 height 20
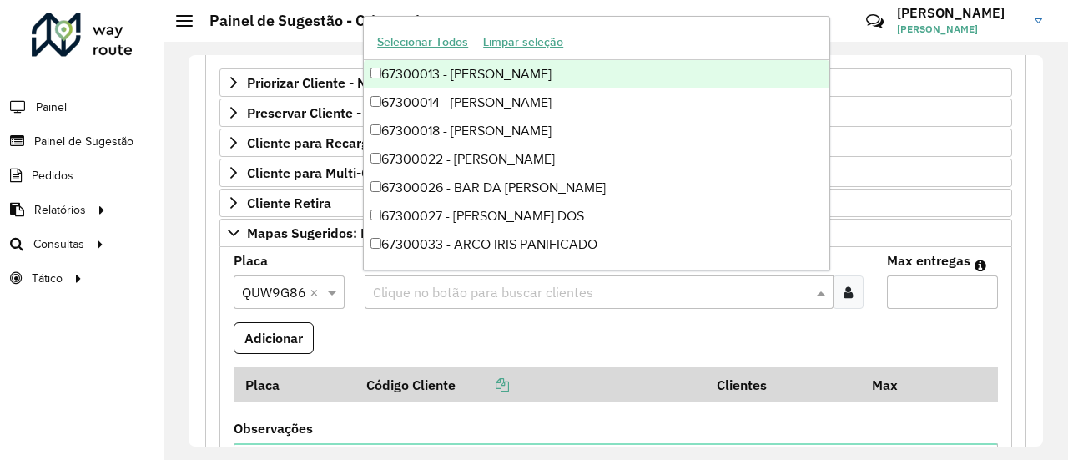
paste input "*****"
type input "*****"
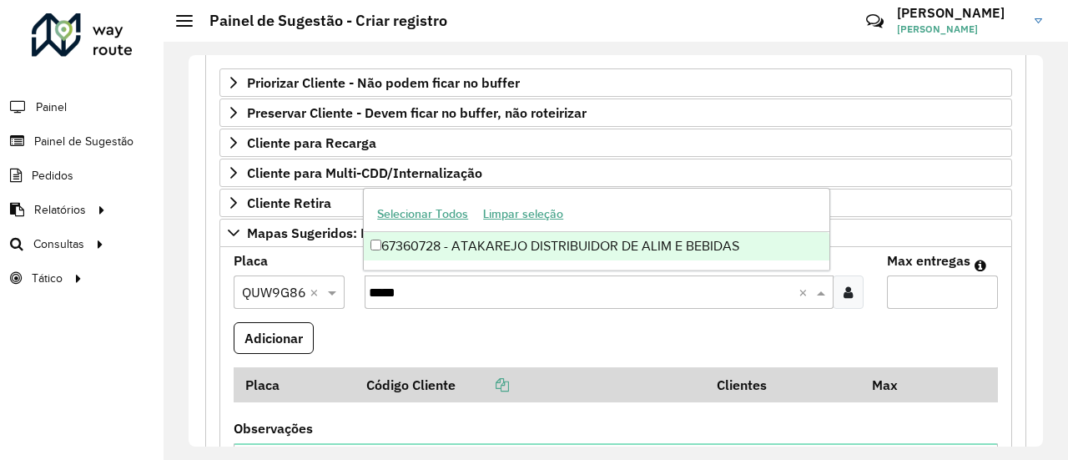
click at [427, 251] on div "67360728 - ATAKAREJO DISTRIBUIDOR DE ALIM E BEBIDAS" at bounding box center [597, 246] width 466 height 28
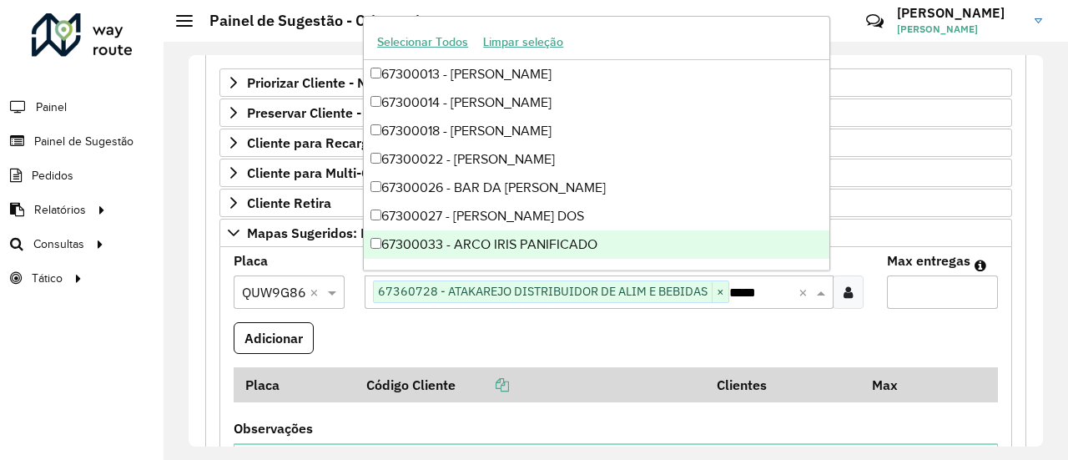
click at [920, 277] on input "Max entregas" at bounding box center [942, 291] width 111 height 33
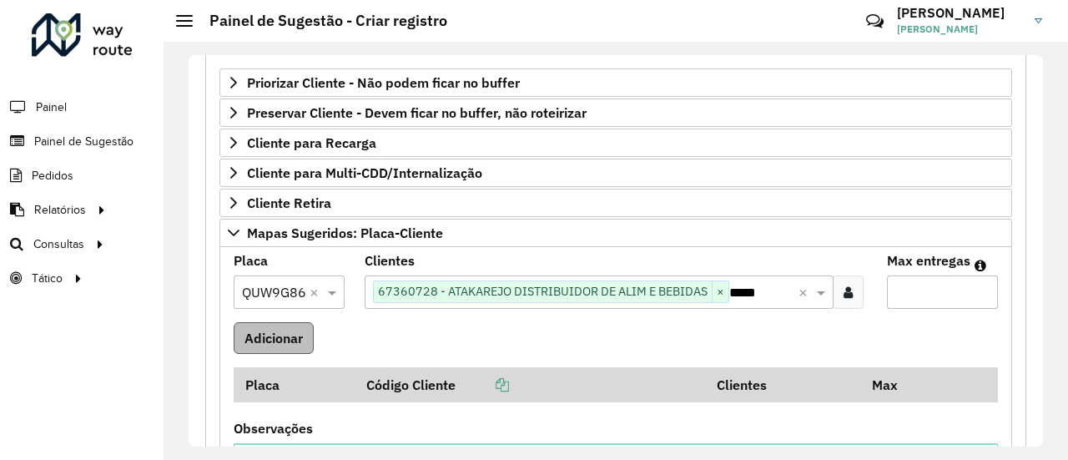
type input "*"
click at [263, 337] on button "Adicionar" at bounding box center [274, 338] width 80 height 32
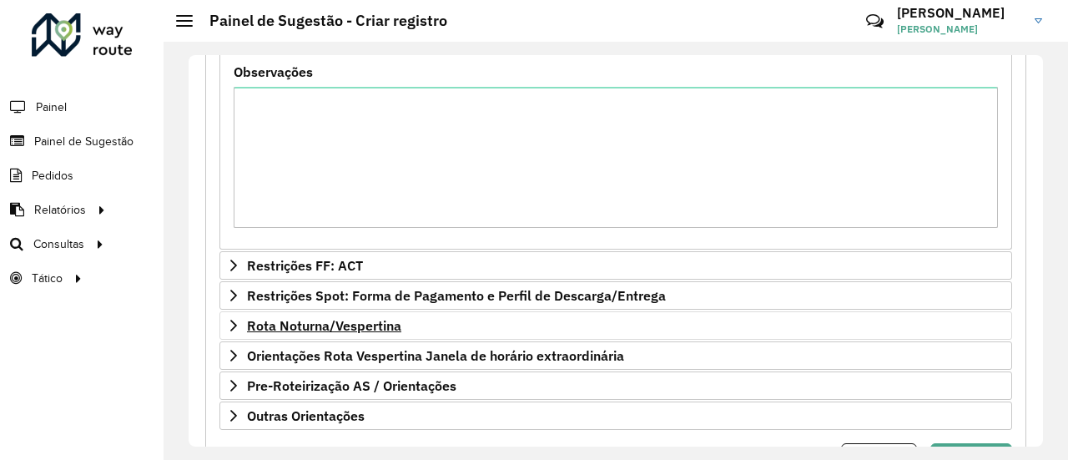
scroll to position [763, 0]
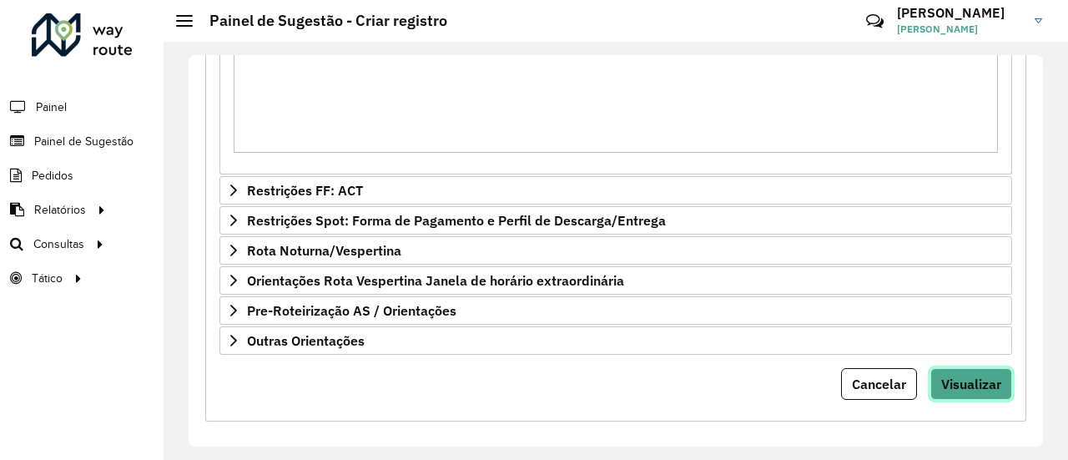
click at [975, 381] on span "Visualizar" at bounding box center [971, 384] width 60 height 17
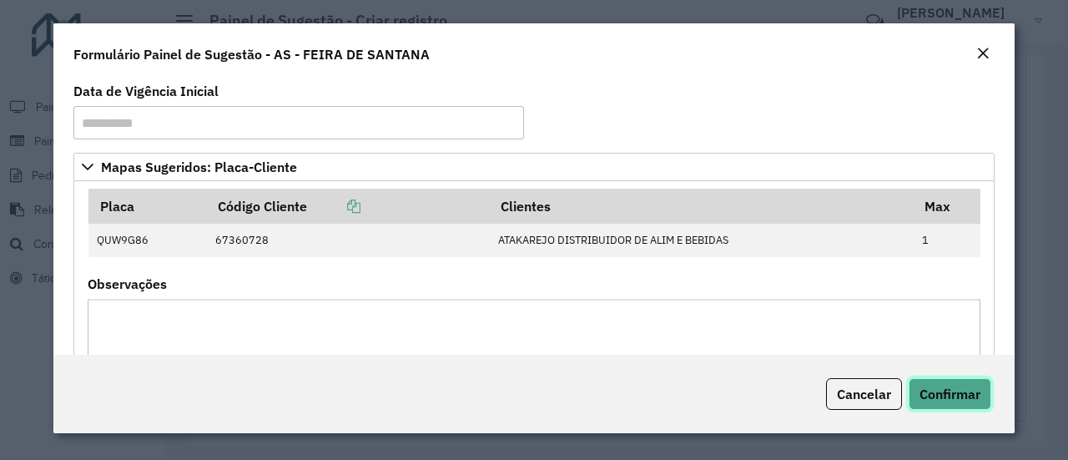
click at [957, 391] on span "Confirmar" at bounding box center [950, 394] width 61 height 17
